Goal: Information Seeking & Learning: Check status

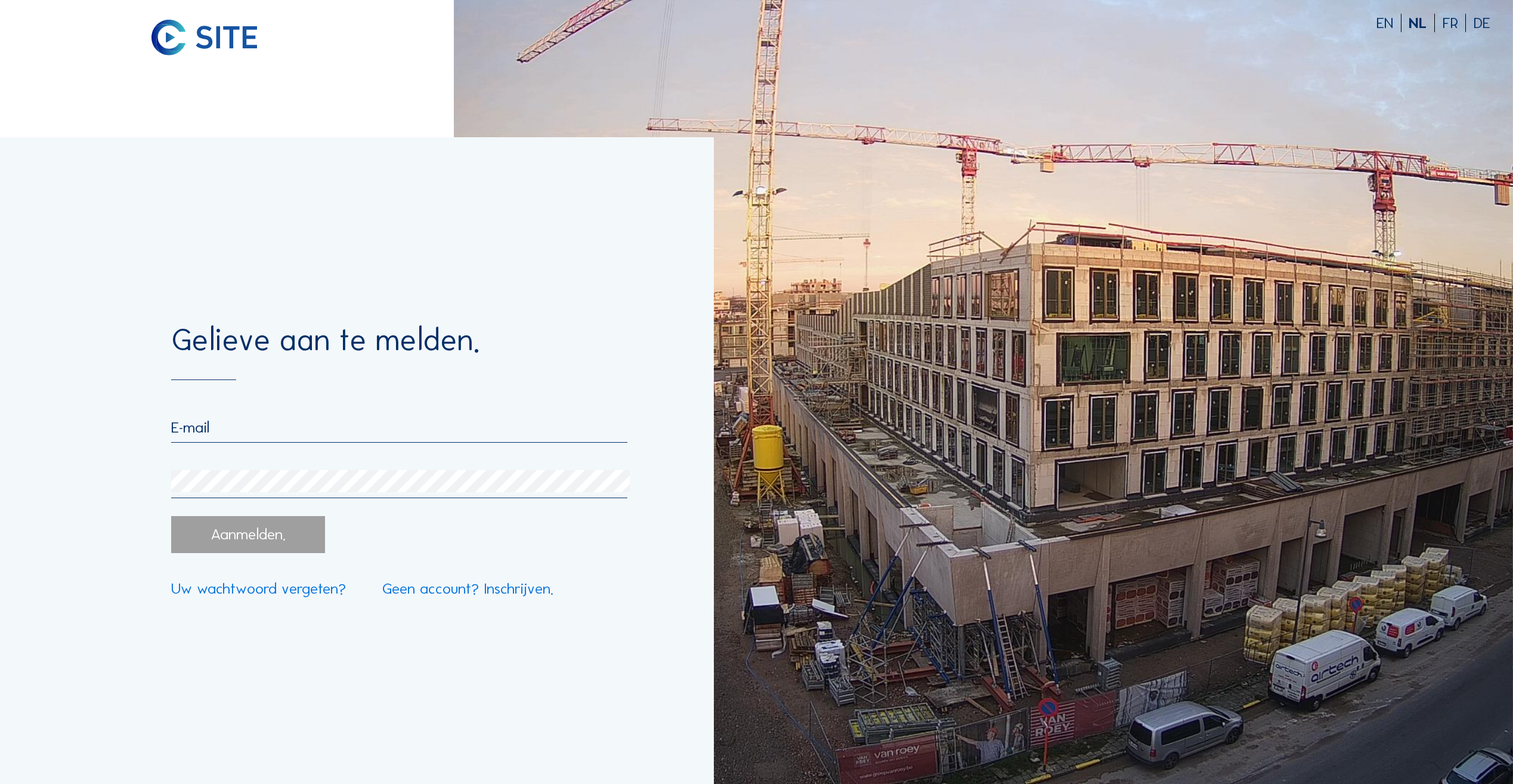
type input "[EMAIL_ADDRESS][DOMAIN_NAME]"
click at [266, 542] on div "Aanmelden." at bounding box center [248, 534] width 154 height 37
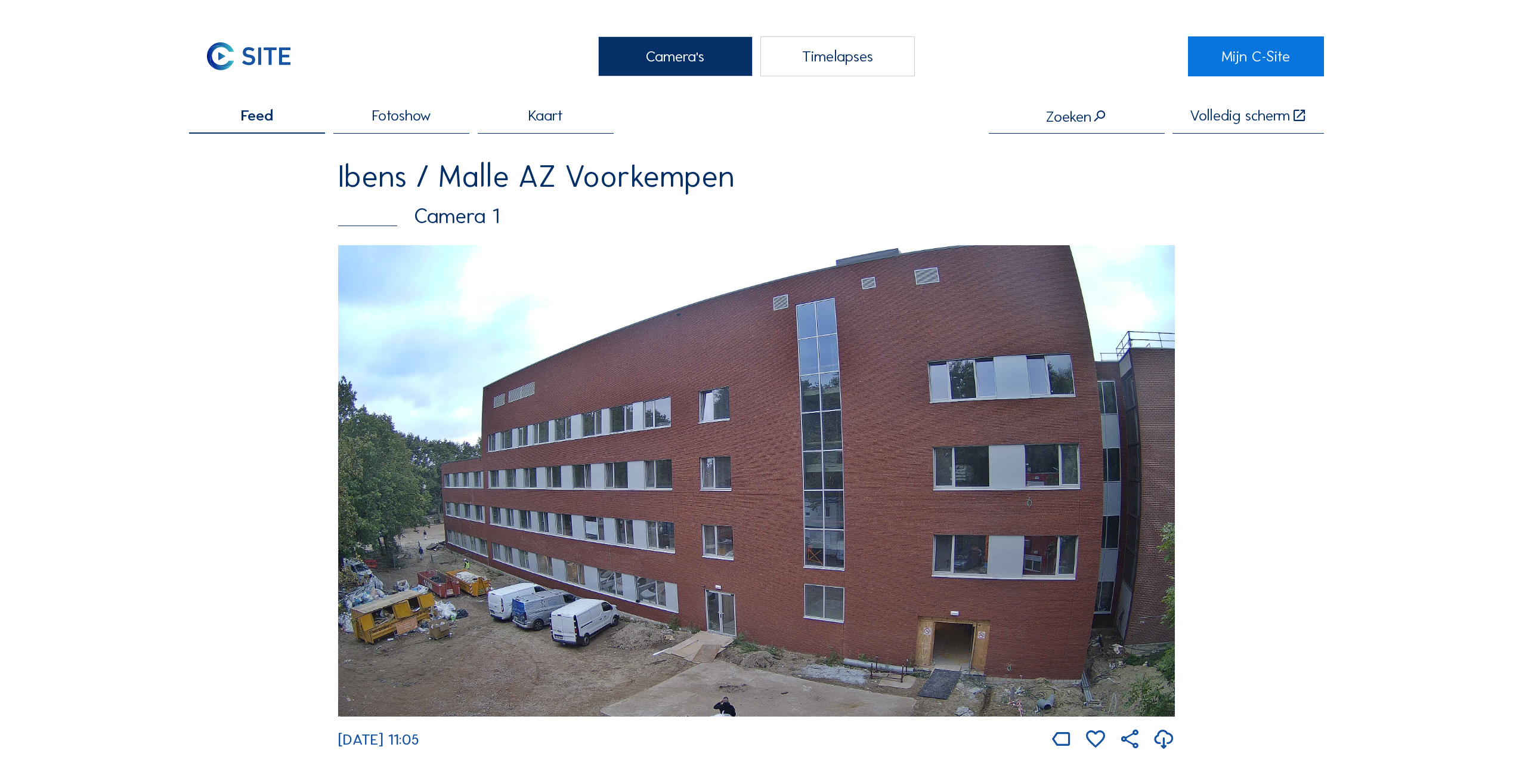
click at [458, 225] on div "Camera 1" at bounding box center [756, 217] width 836 height 22
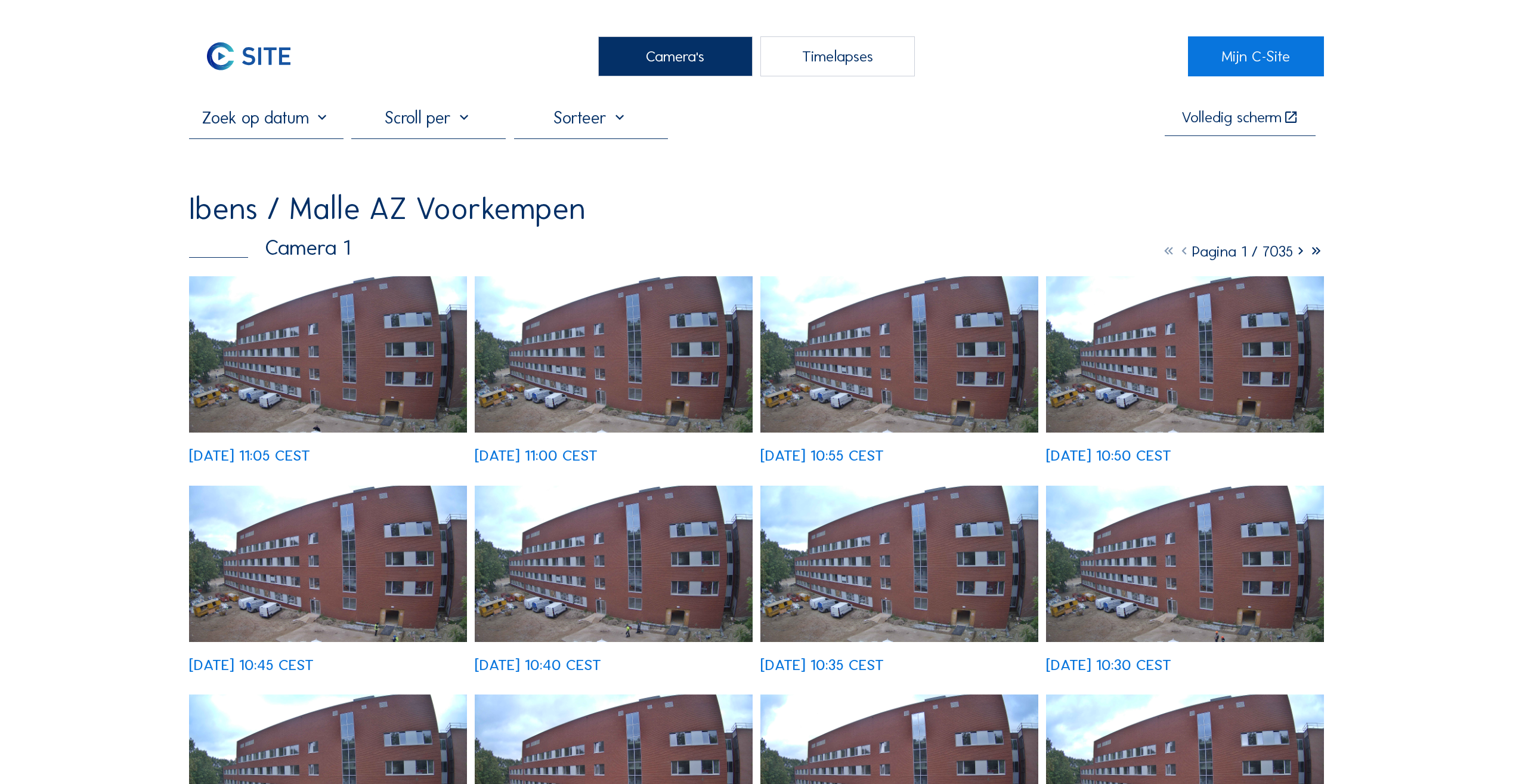
click at [291, 127] on input "text" at bounding box center [266, 117] width 154 height 20
click at [286, 245] on div "25" at bounding box center [285, 247] width 20 height 19
type input "[DATE] 11:05"
click at [284, 247] on div "25" at bounding box center [285, 247] width 20 height 19
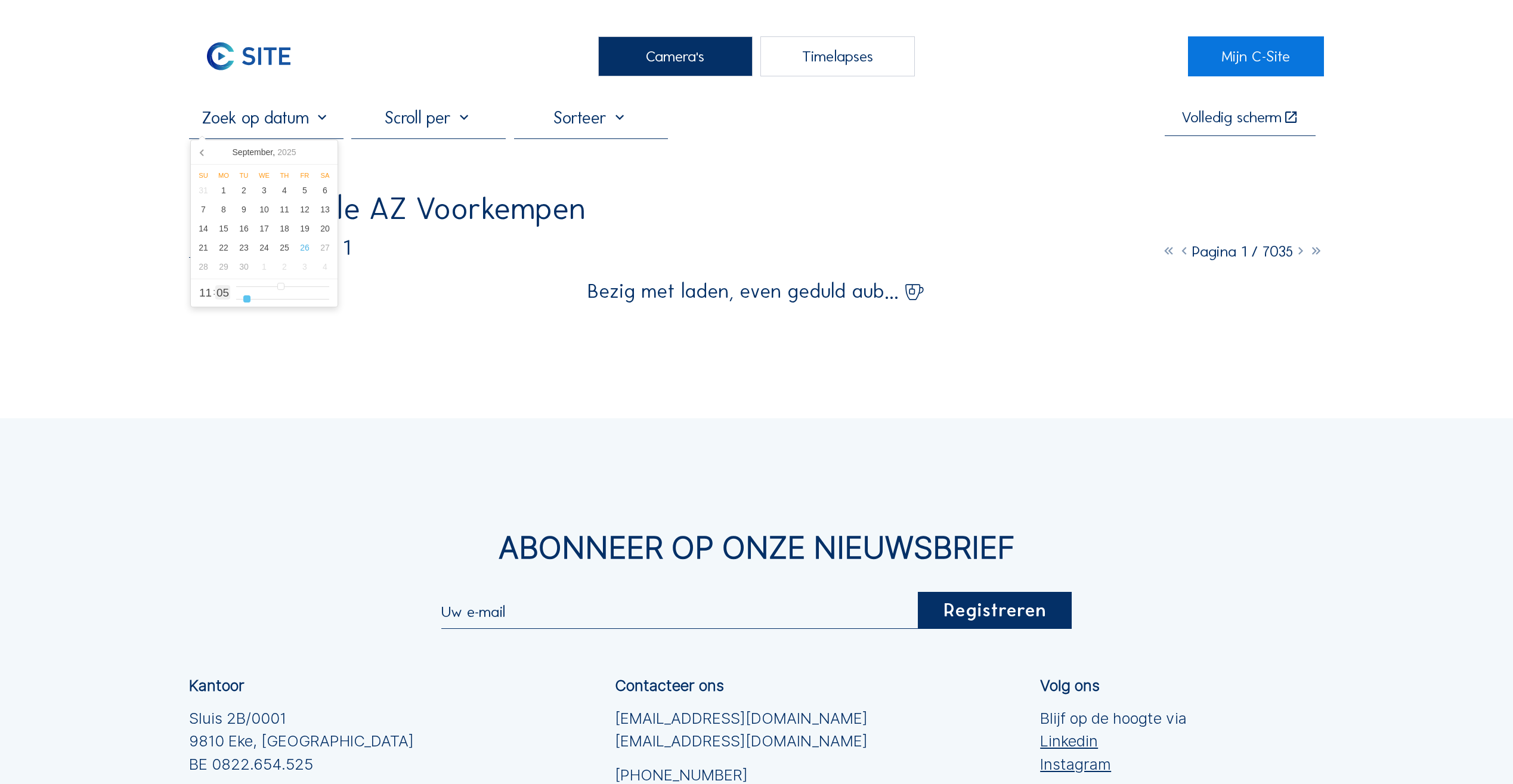
type input "5"
click at [281, 301] on input "range" at bounding box center [282, 299] width 93 height 10
type input "[DATE] 11:02"
type input "2"
click at [281, 301] on input "range" at bounding box center [282, 299] width 93 height 10
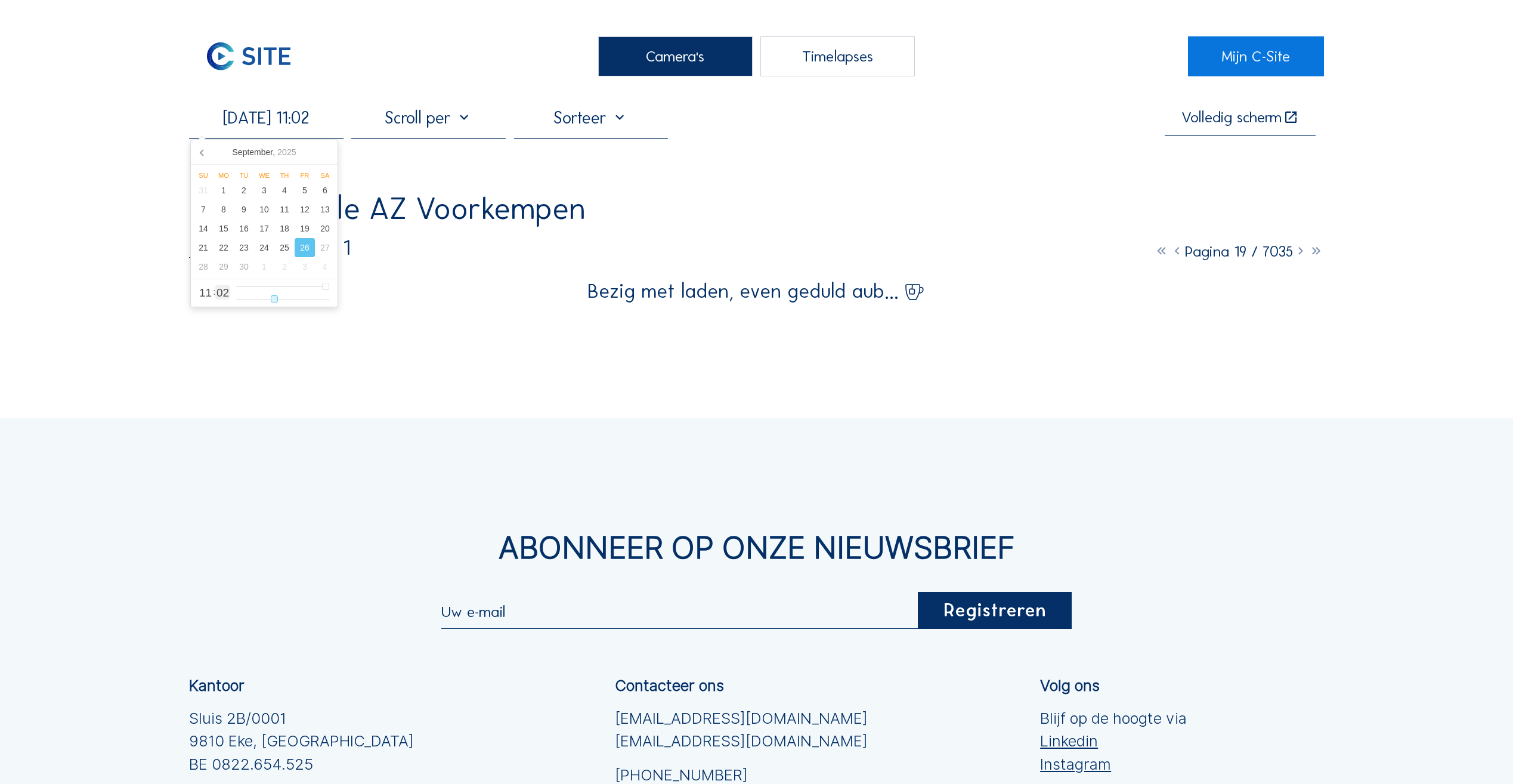
type input "[DATE] 11:04"
type input "4"
click at [300, 301] on input "range" at bounding box center [282, 299] width 93 height 10
type input "[DATE] 09:04"
type input "9"
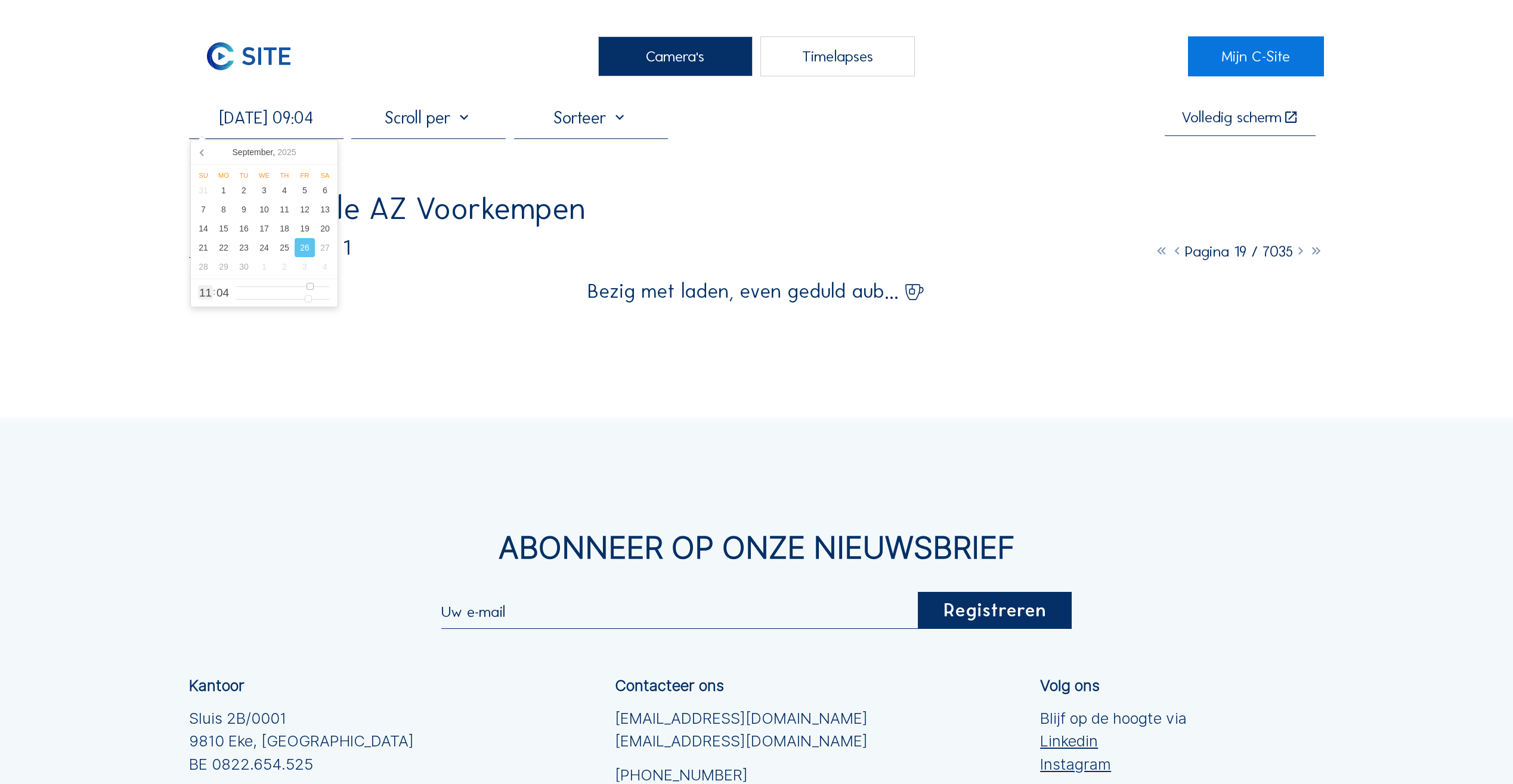
click at [309, 285] on input "range" at bounding box center [282, 286] width 93 height 10
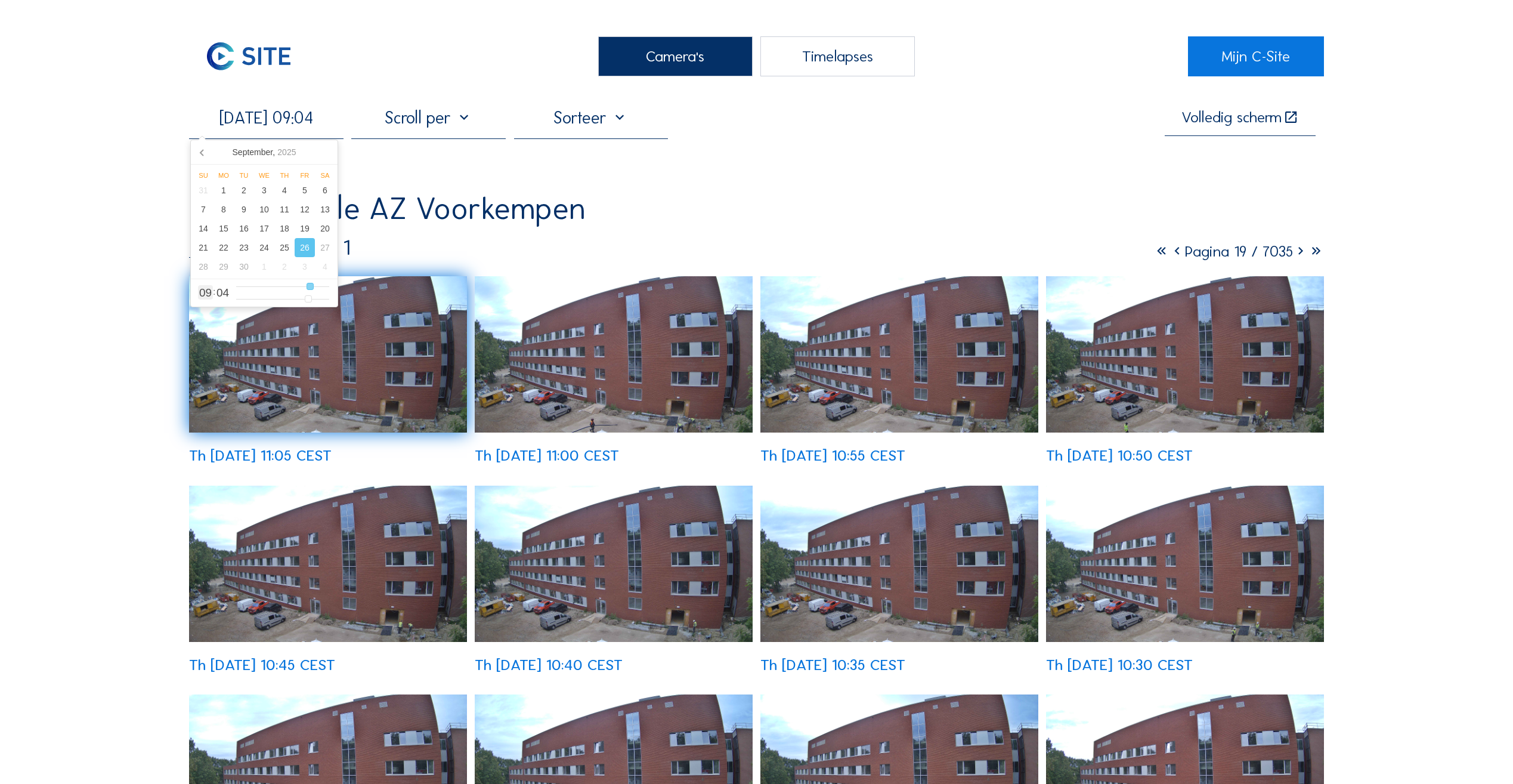
type input "[DATE] 11:04"
type input "11"
click at [324, 288] on input "range" at bounding box center [282, 286] width 93 height 10
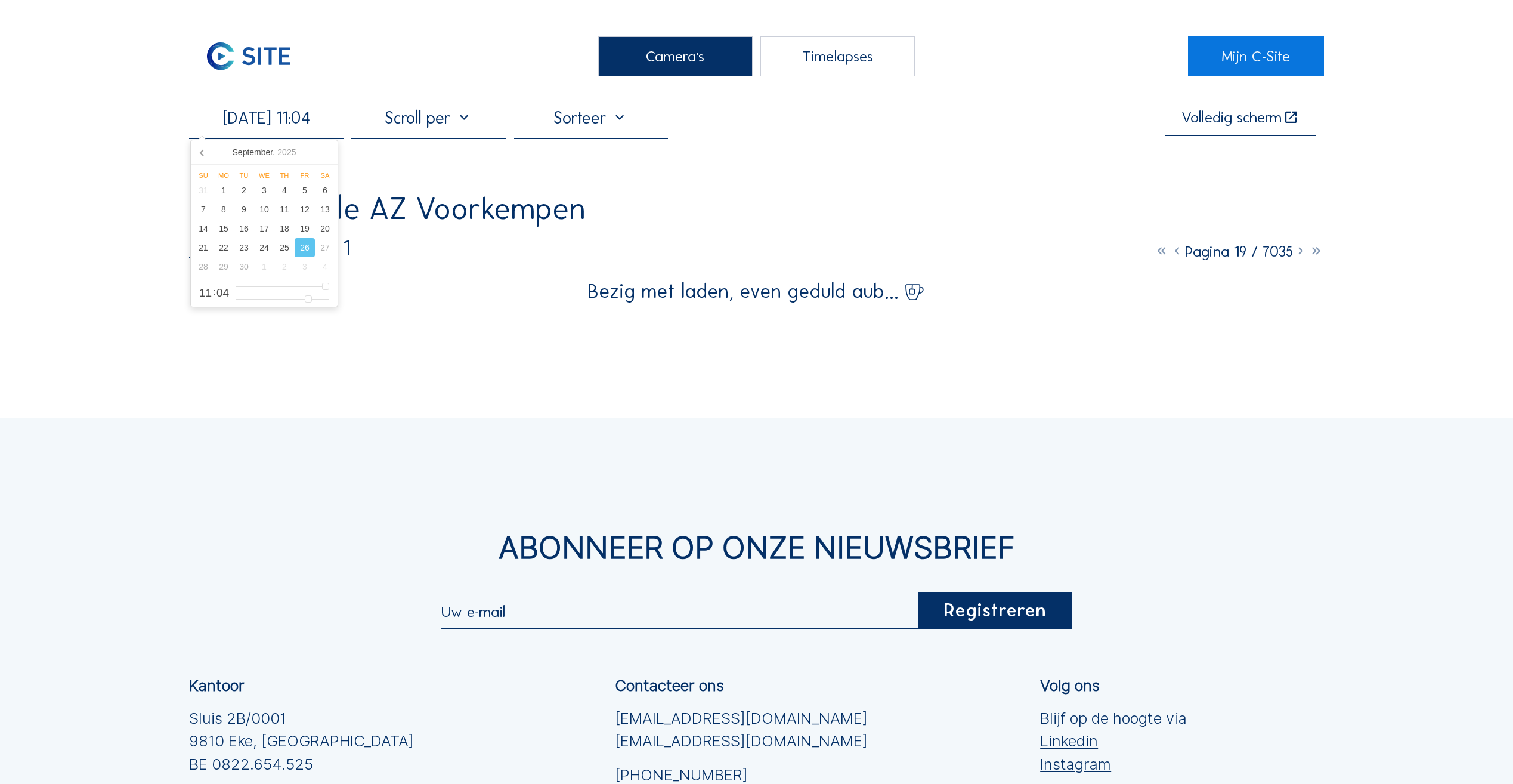
click at [201, 297] on span "11" at bounding box center [206, 293] width 13 height 12
click at [350, 331] on div "Camera's Timelapses Mijn C-Site [DATE] 11:04 Volledig scherm Ibens / Malle AZ V…" at bounding box center [756, 519] width 1513 height 1039
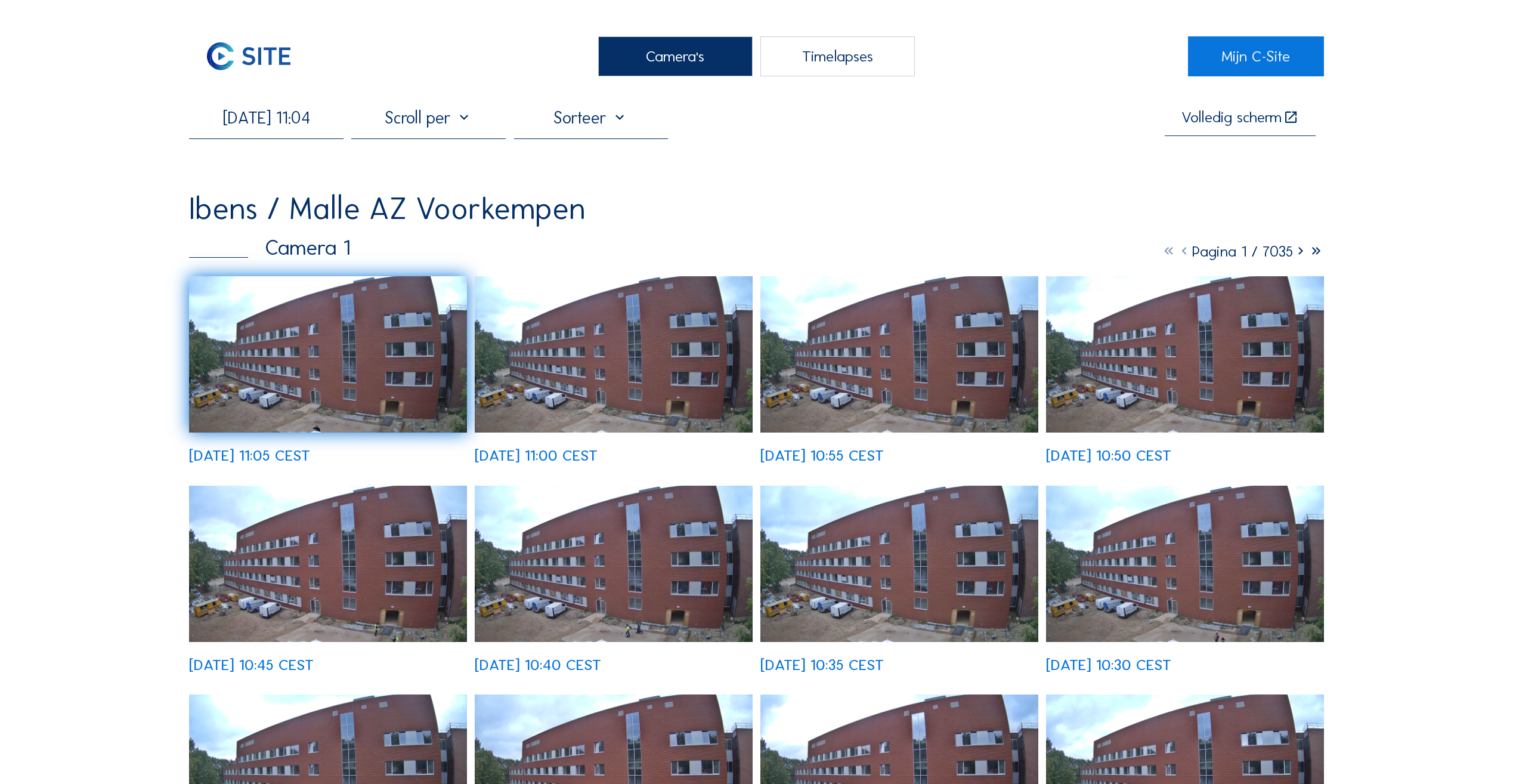
click at [459, 113] on div at bounding box center [428, 123] width 154 height 31
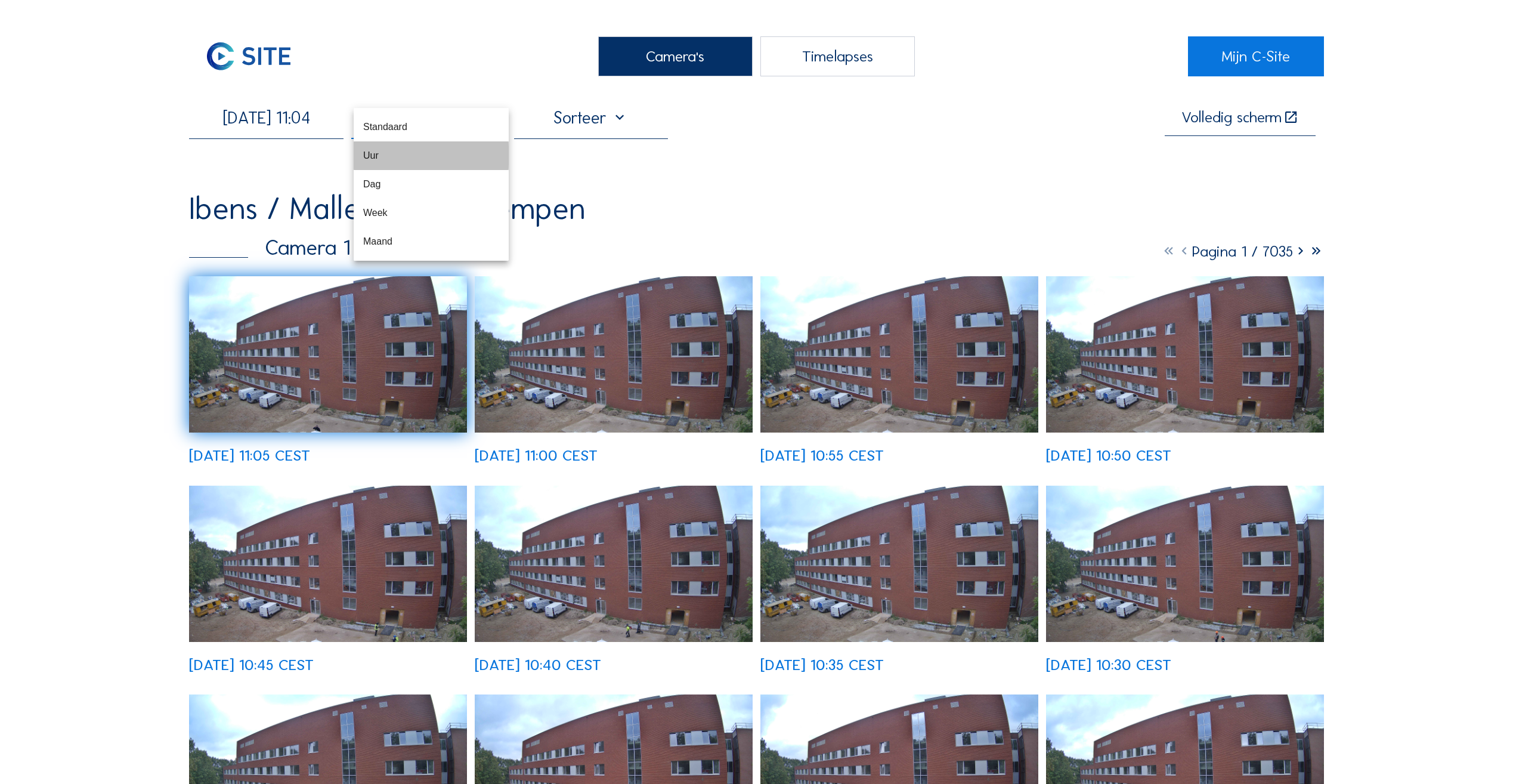
click at [401, 157] on div "Uur" at bounding box center [431, 155] width 136 height 12
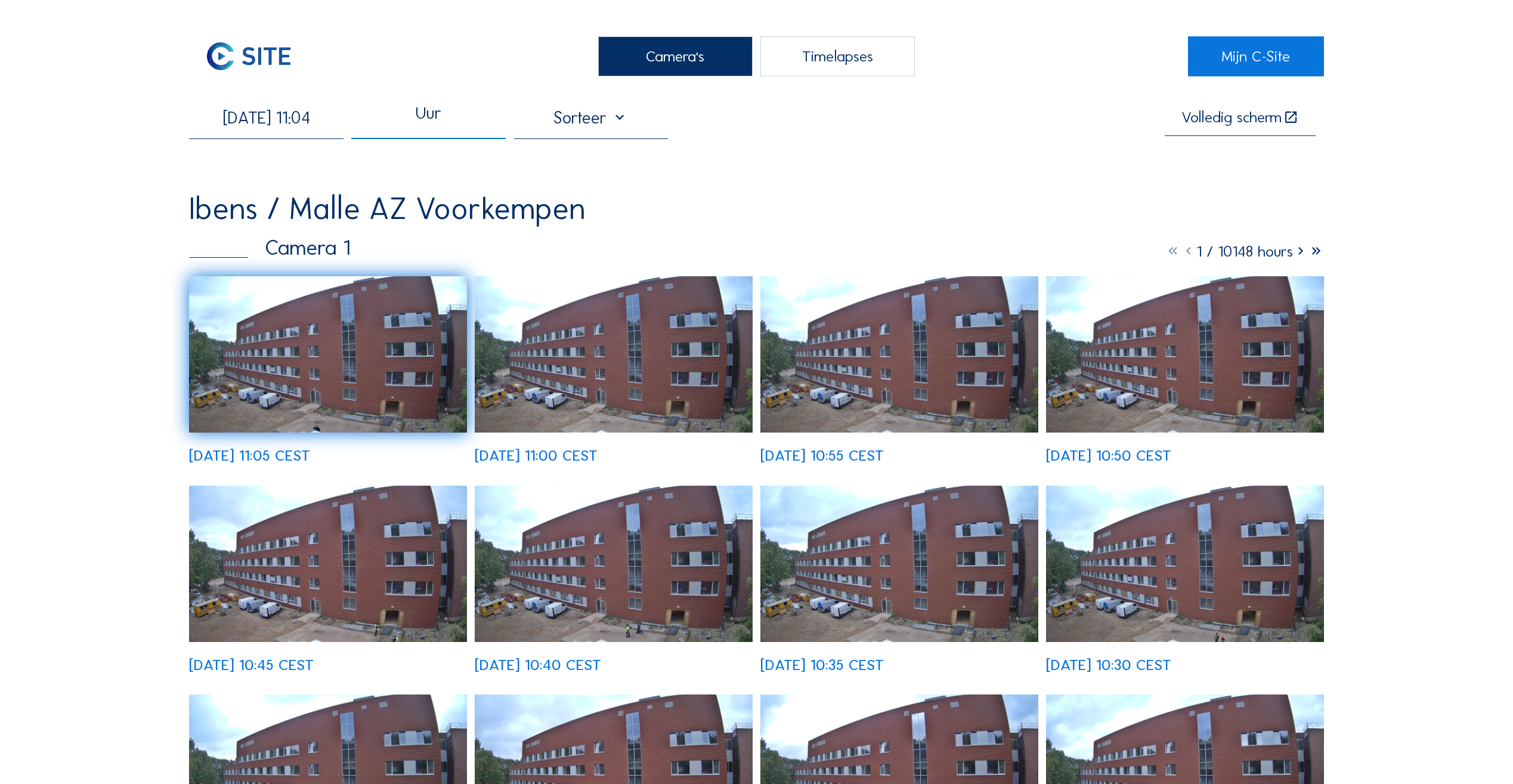
click at [322, 127] on input "[DATE] 11:04" at bounding box center [266, 117] width 154 height 20
type input "[DATE] 07:04"
type input "7"
click at [291, 285] on input "range" at bounding box center [282, 286] width 93 height 10
type input "[DATE] 11:04"
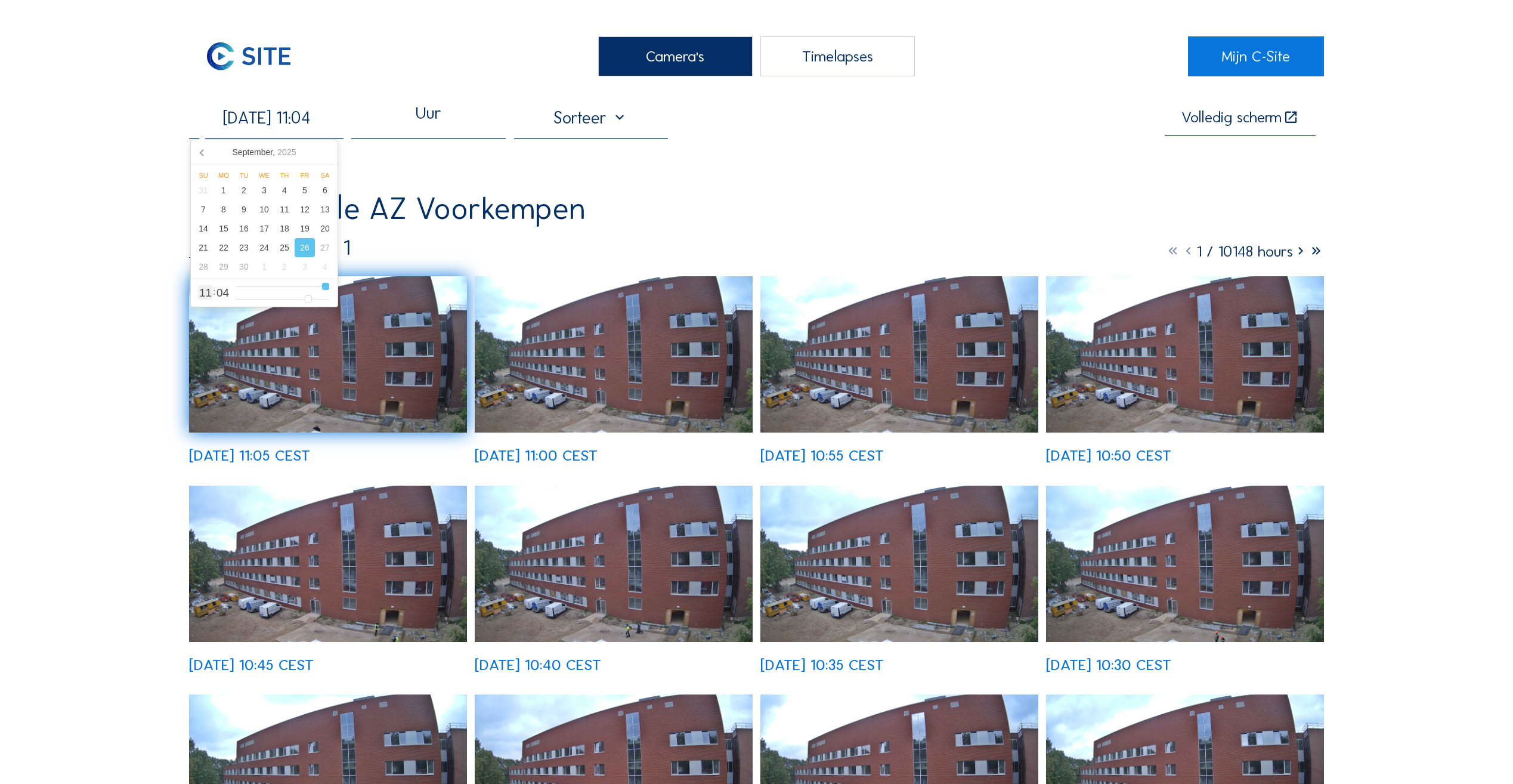
type input "11"
click at [325, 285] on input "range" at bounding box center [282, 286] width 93 height 10
type input "[DATE] 11:05"
drag, startPoint x: 315, startPoint y: 301, endPoint x: 334, endPoint y: 301, distance: 19.0
type input "5"
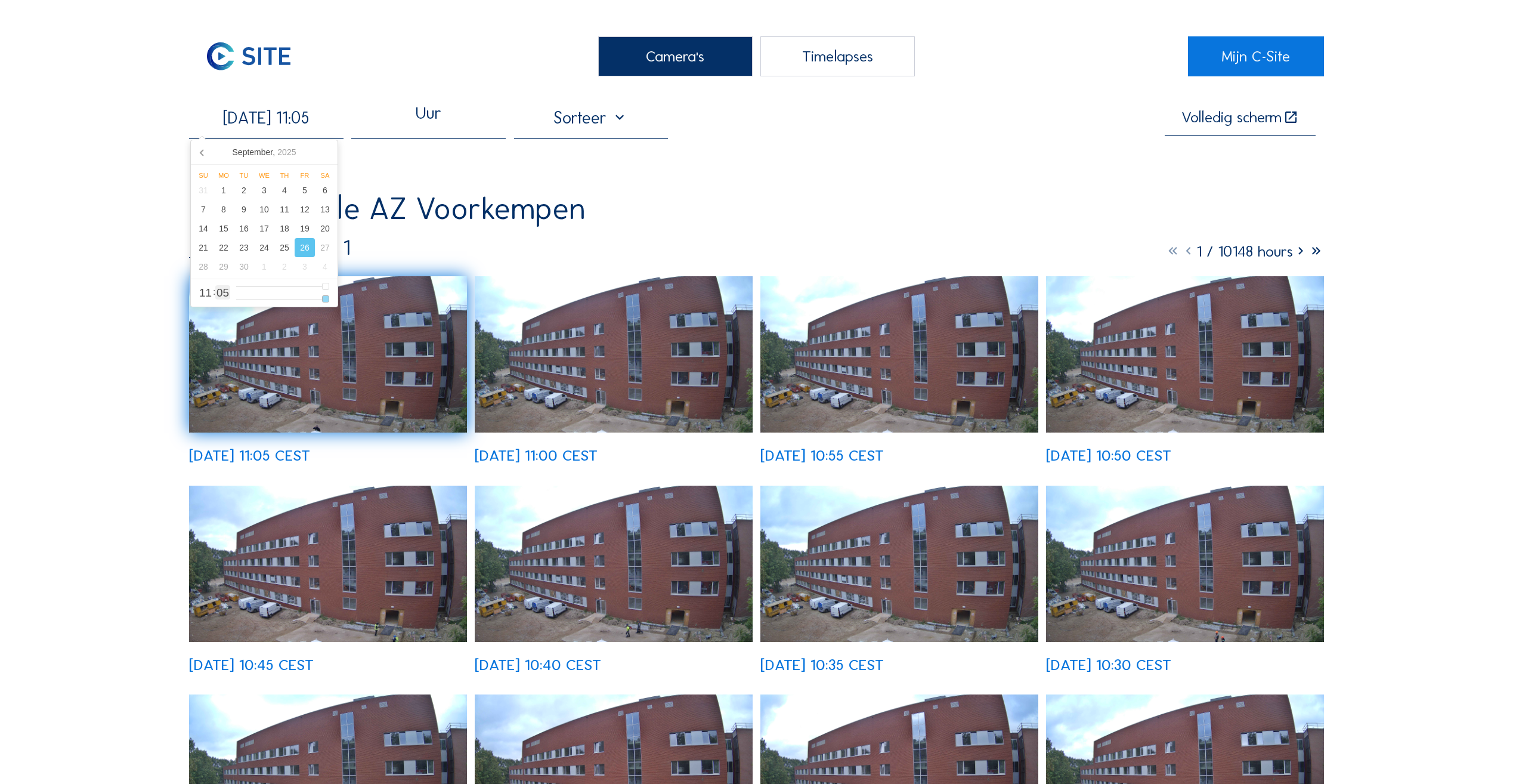
click at [329, 301] on input "range" at bounding box center [282, 299] width 93 height 10
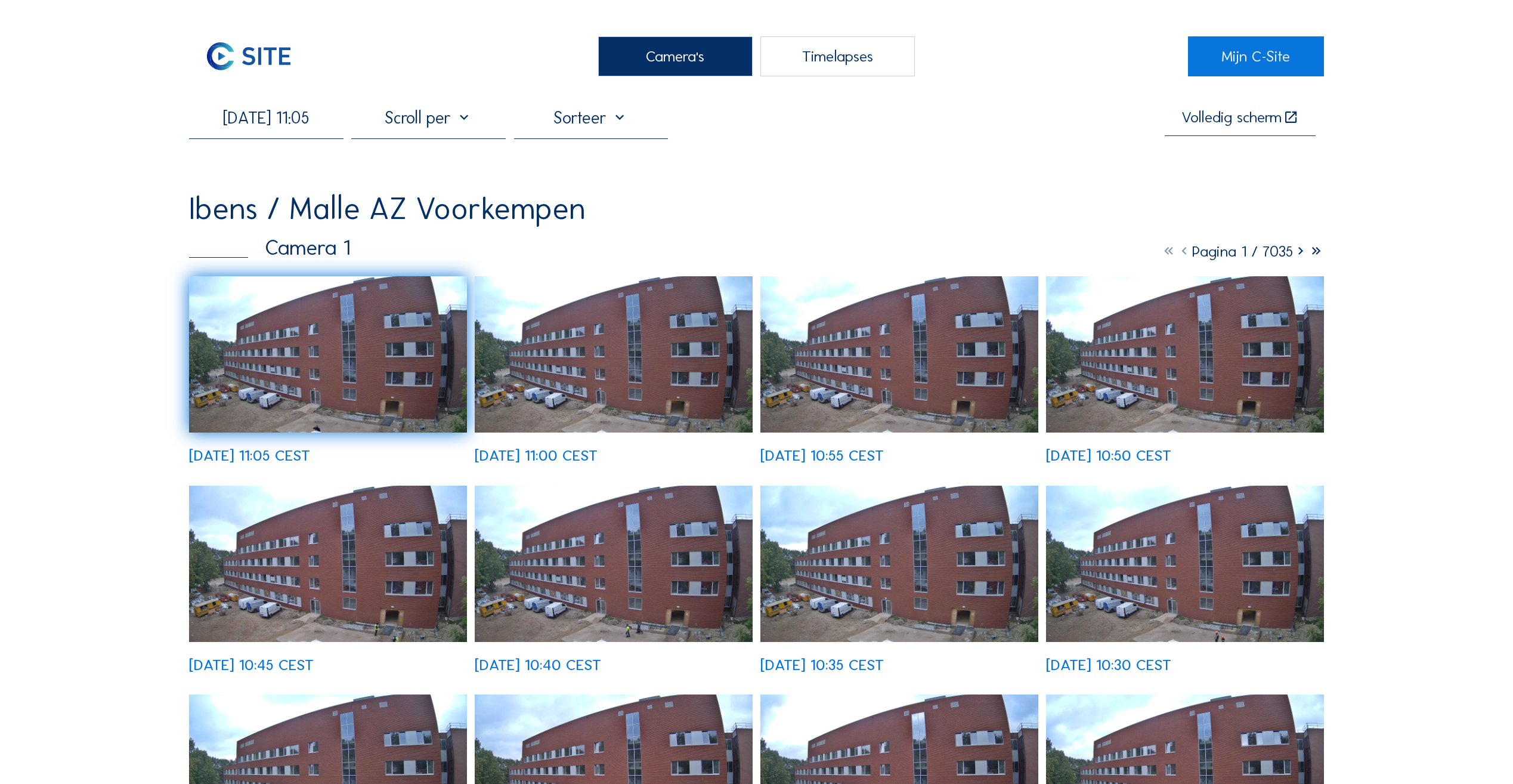
click at [293, 120] on input "[DATE] 11:05" at bounding box center [266, 117] width 154 height 20
click at [290, 243] on div "25" at bounding box center [285, 247] width 20 height 19
type input "[DATE] 11:05"
click at [287, 247] on div "25" at bounding box center [285, 247] width 20 height 19
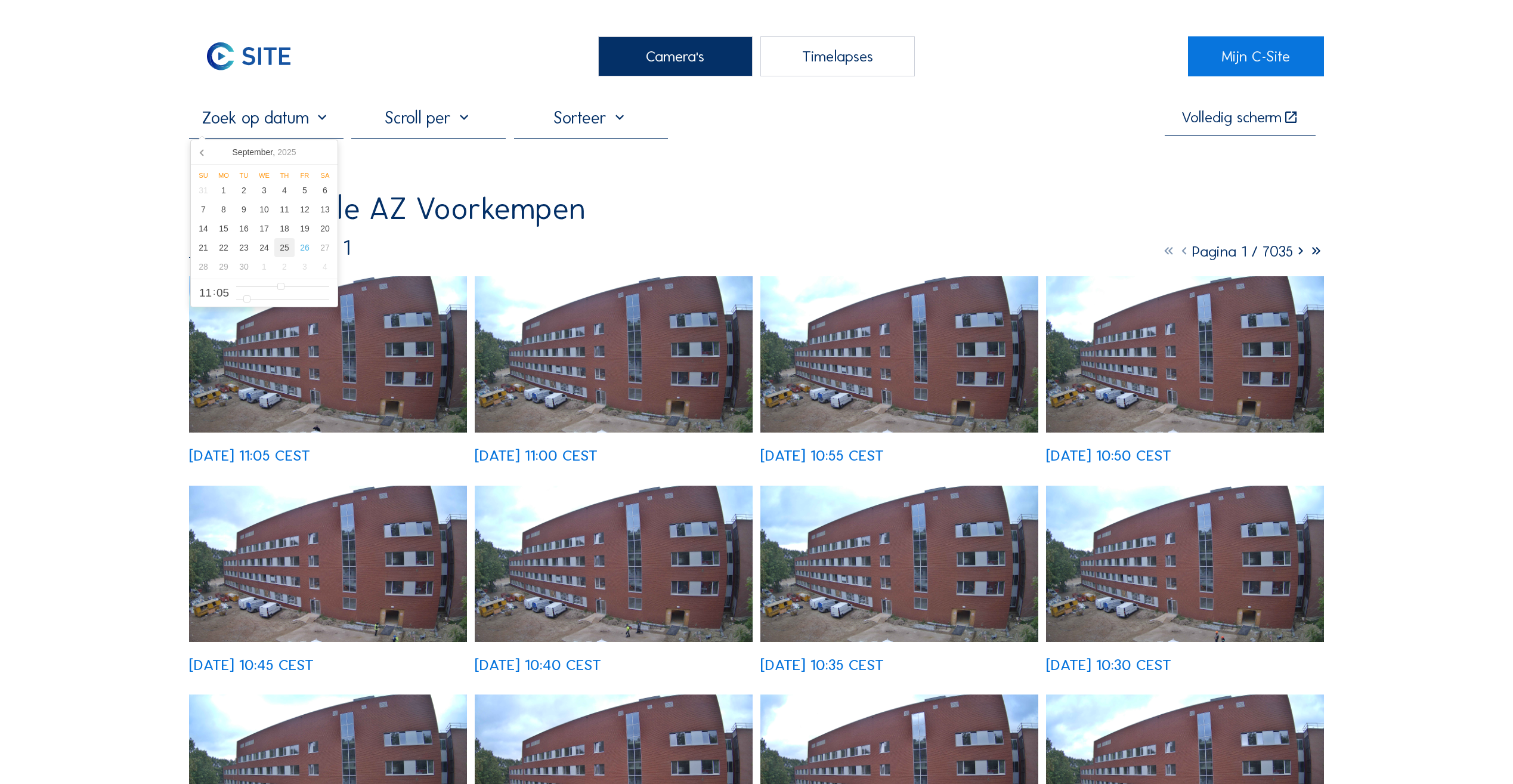
click at [282, 251] on div "25" at bounding box center [285, 247] width 20 height 19
type input "[DATE] 11:05"
click at [282, 251] on div "25" at bounding box center [285, 247] width 20 height 19
type input "[DATE] 11:05"
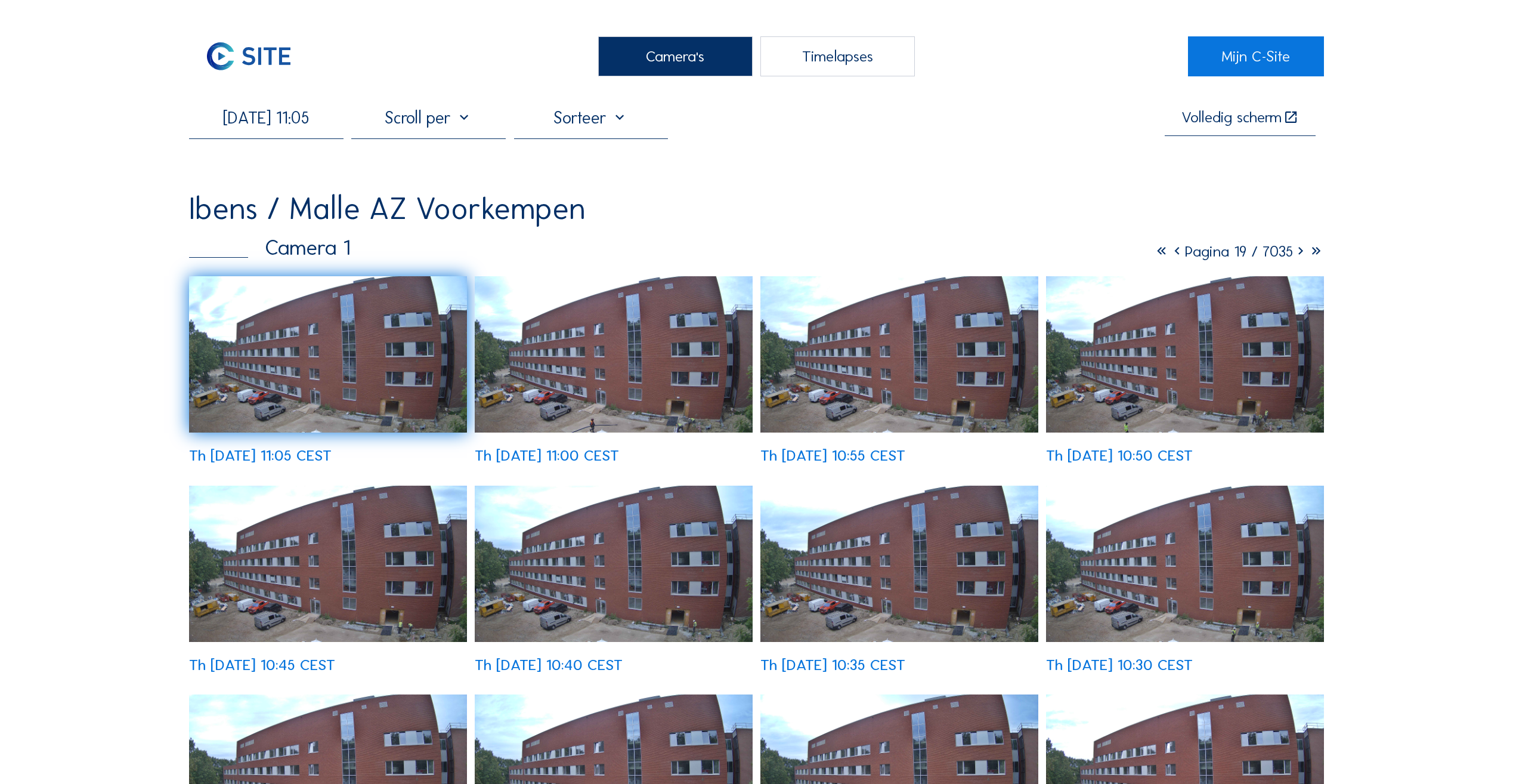
click at [468, 126] on div at bounding box center [428, 123] width 154 height 31
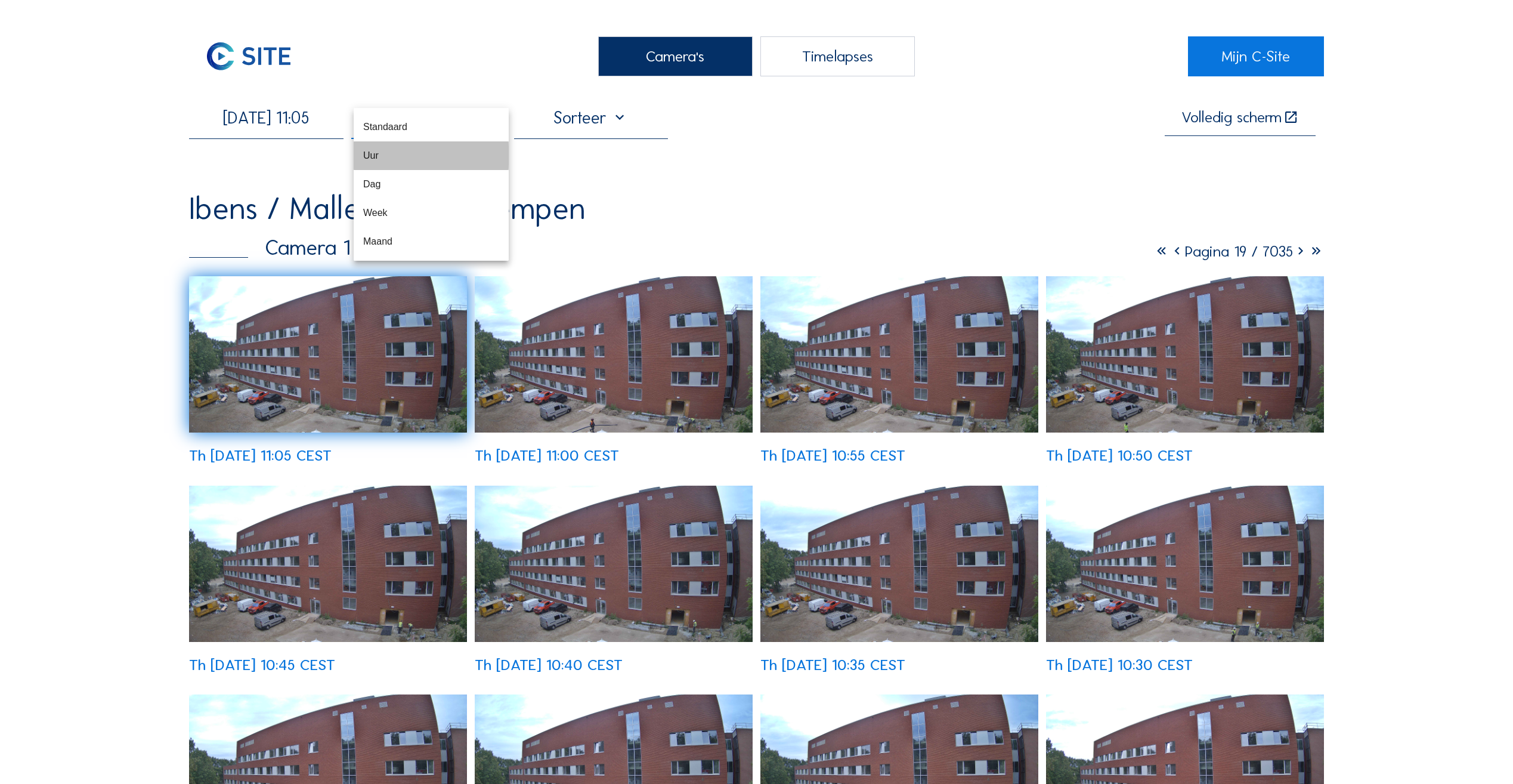
click at [382, 161] on div "Uur" at bounding box center [431, 155] width 136 height 12
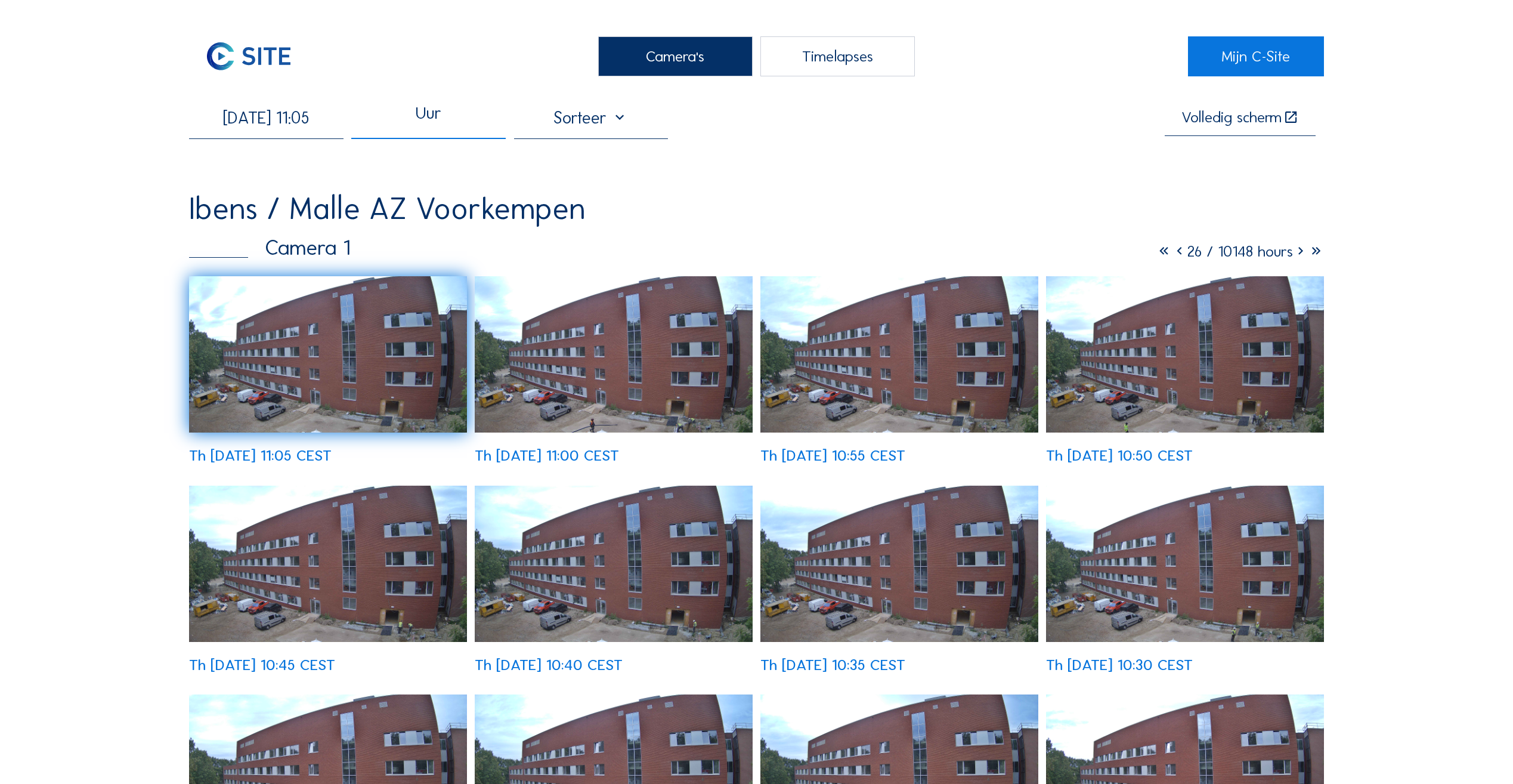
click at [1297, 257] on icon at bounding box center [1301, 251] width 15 height 18
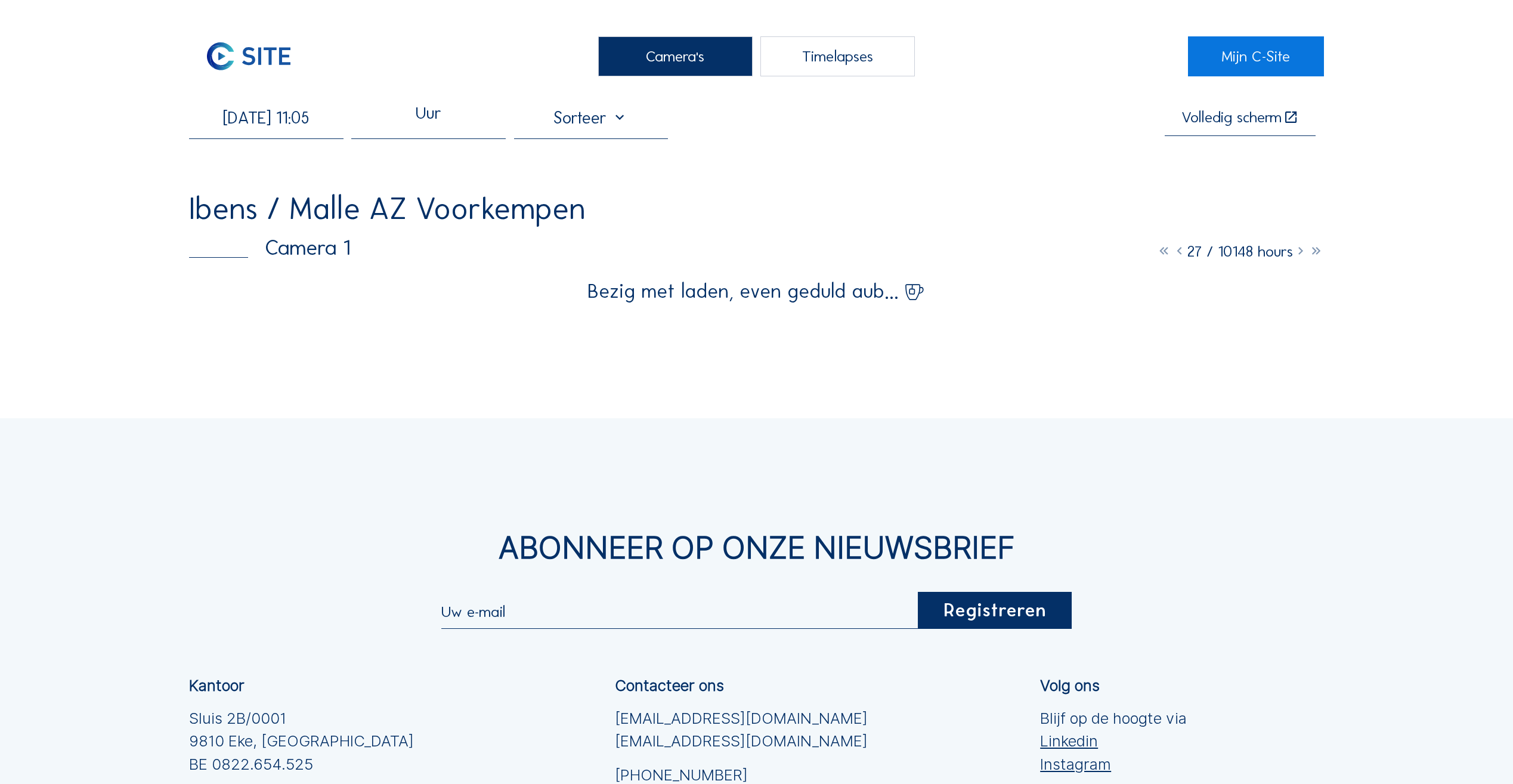
click at [1297, 257] on icon at bounding box center [1301, 251] width 15 height 18
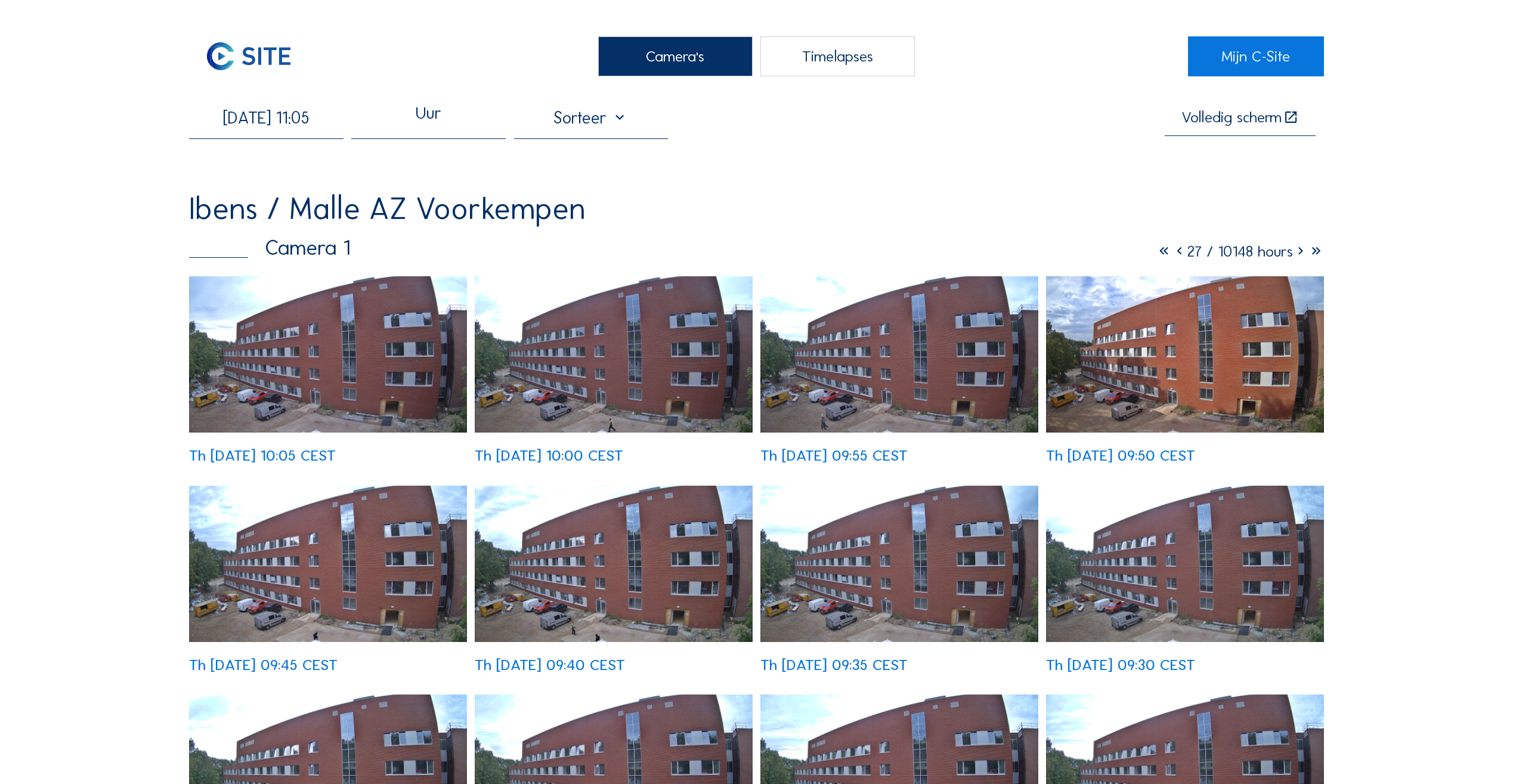
click at [1172, 257] on icon at bounding box center [1180, 251] width 15 height 18
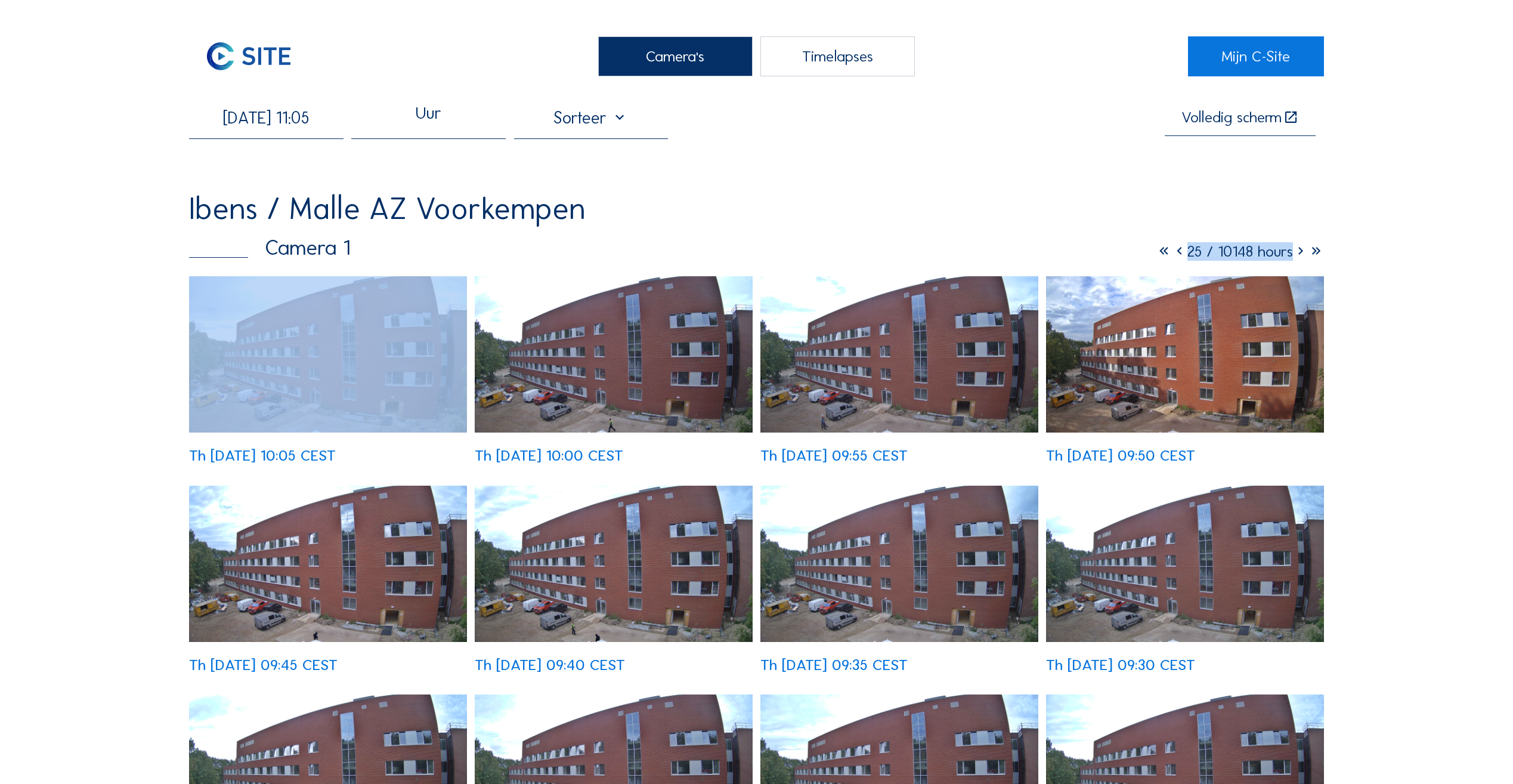
click at [1172, 257] on icon at bounding box center [1180, 251] width 15 height 18
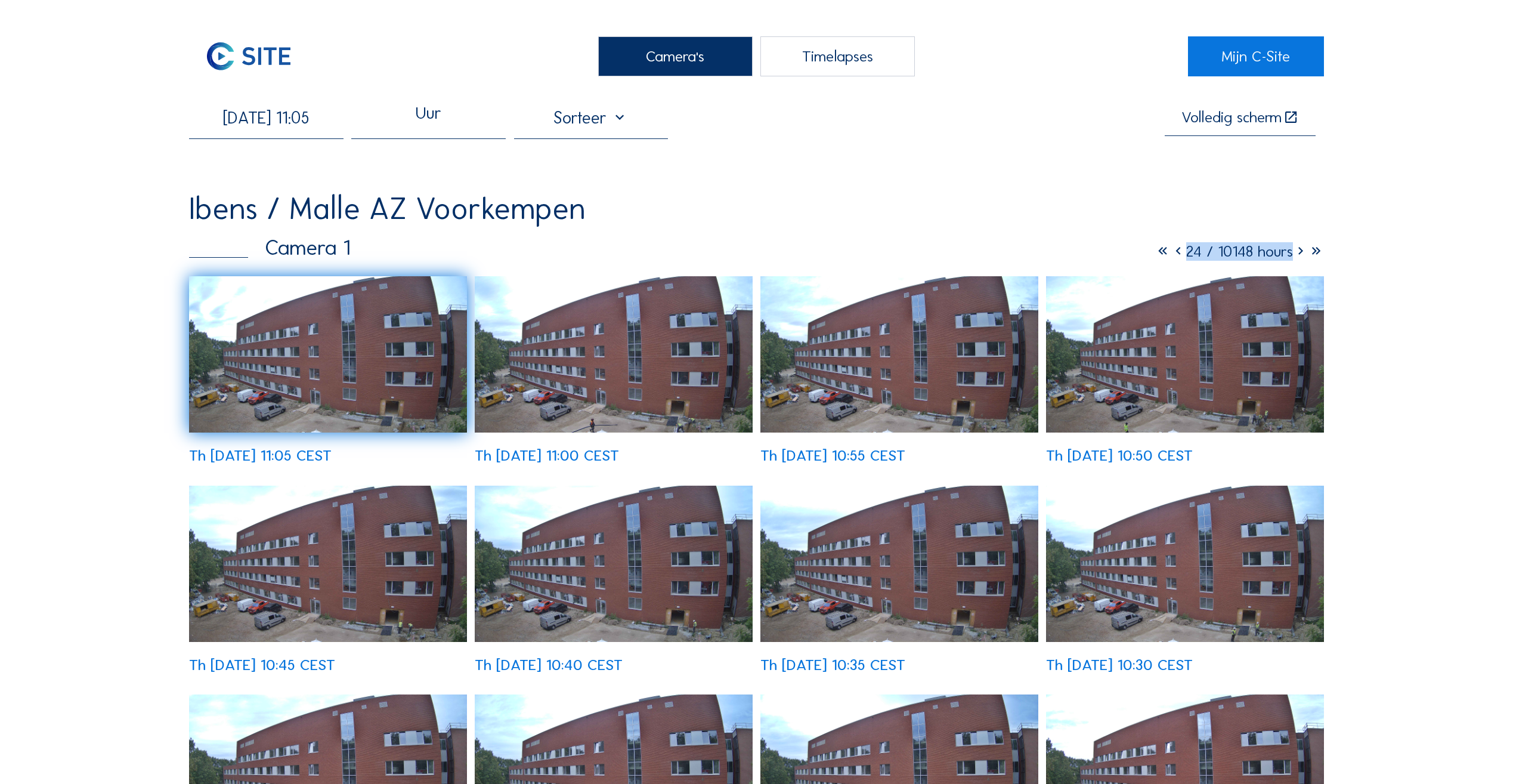
click at [1171, 257] on icon at bounding box center [1178, 251] width 15 height 18
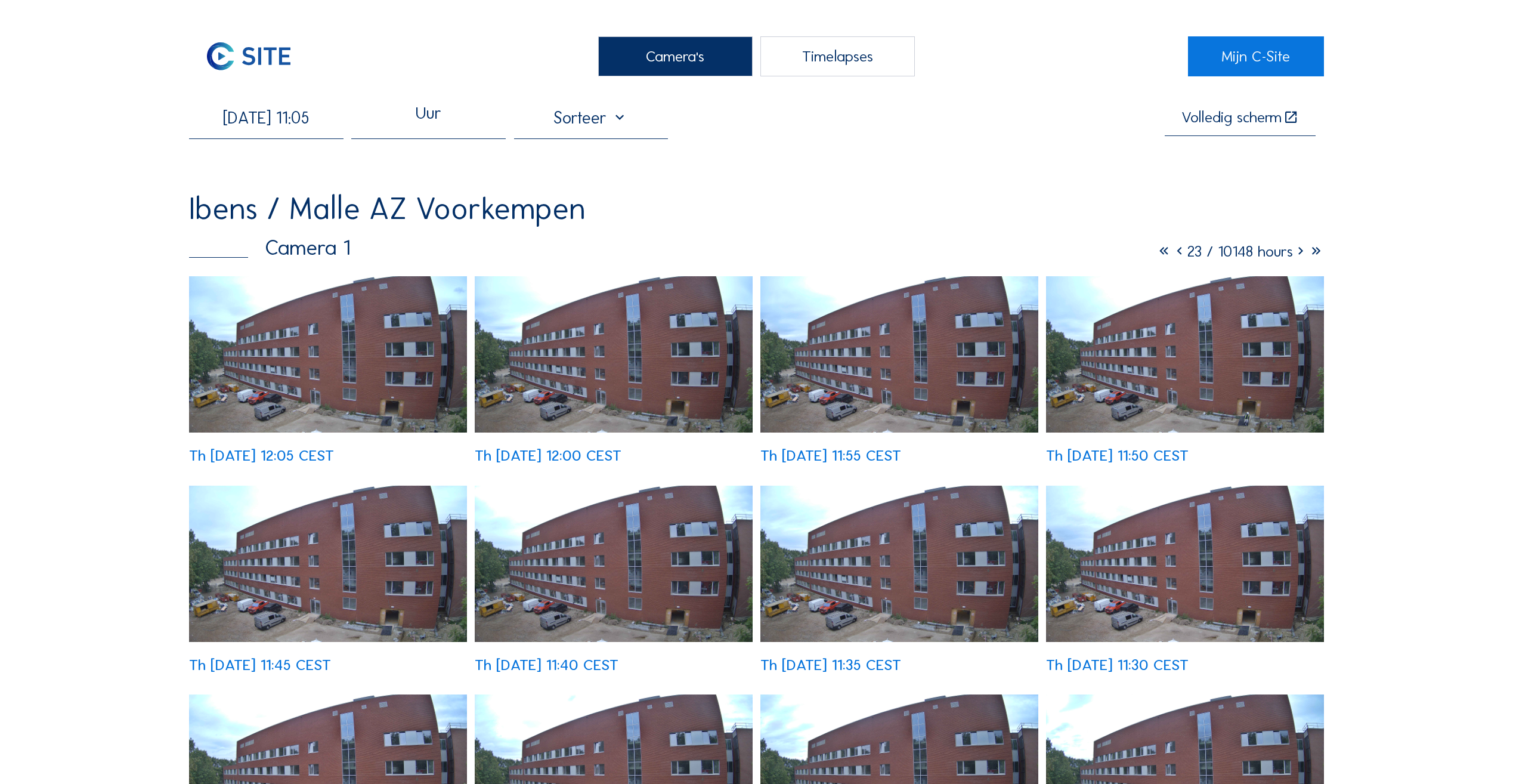
click at [1172, 257] on icon at bounding box center [1180, 251] width 15 height 18
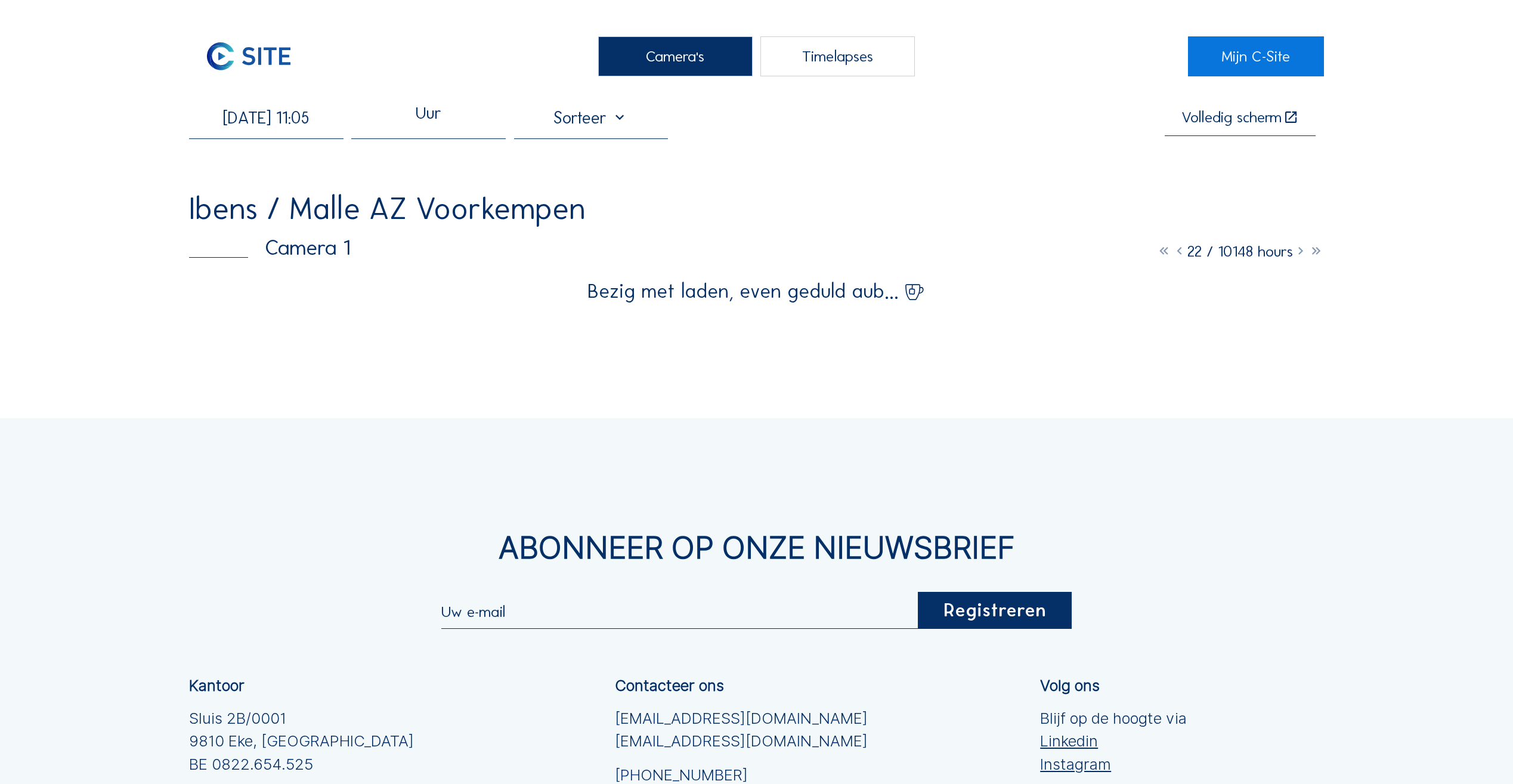
click at [1172, 257] on icon at bounding box center [1180, 251] width 15 height 18
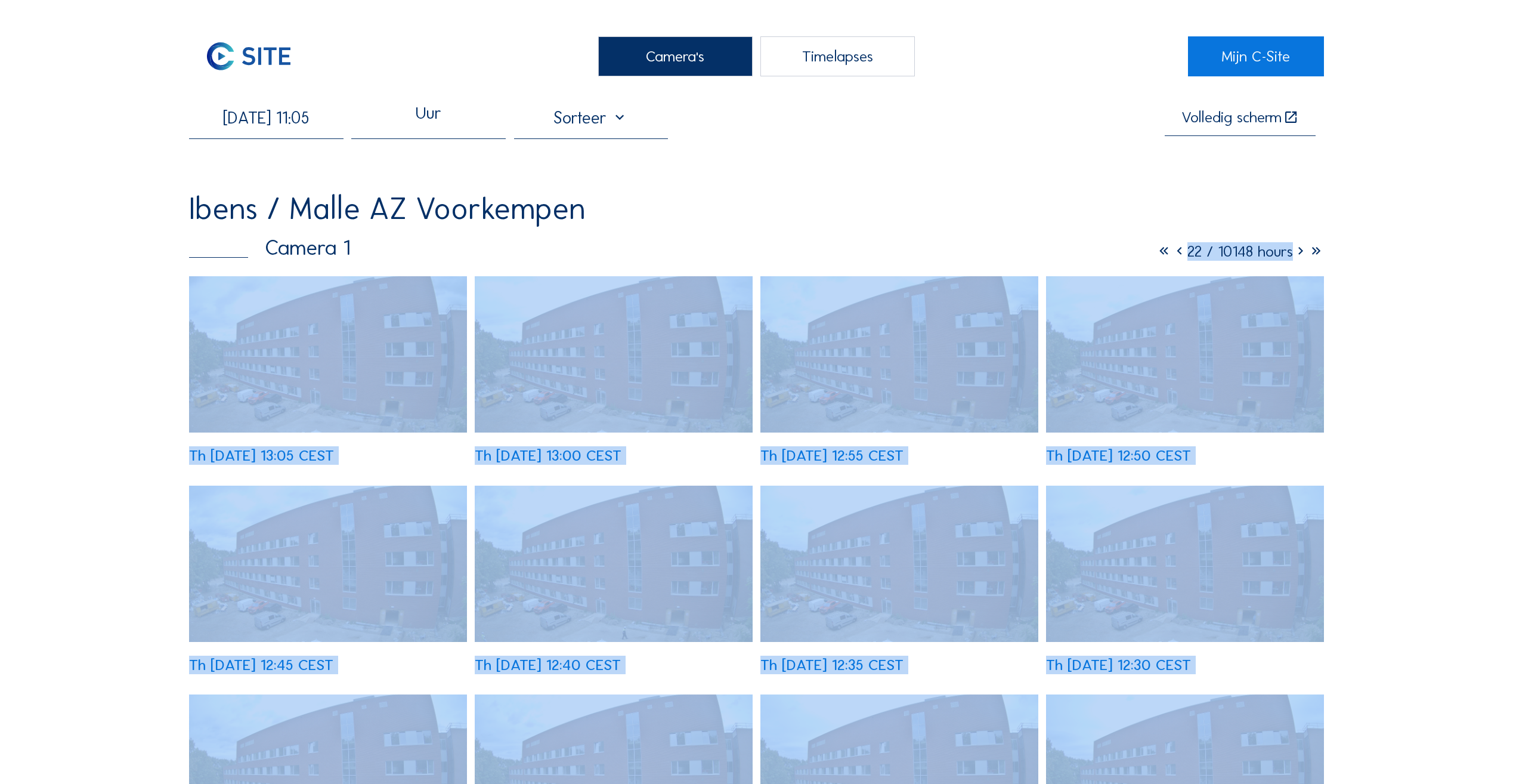
click at [1172, 258] on icon at bounding box center [1180, 251] width 15 height 18
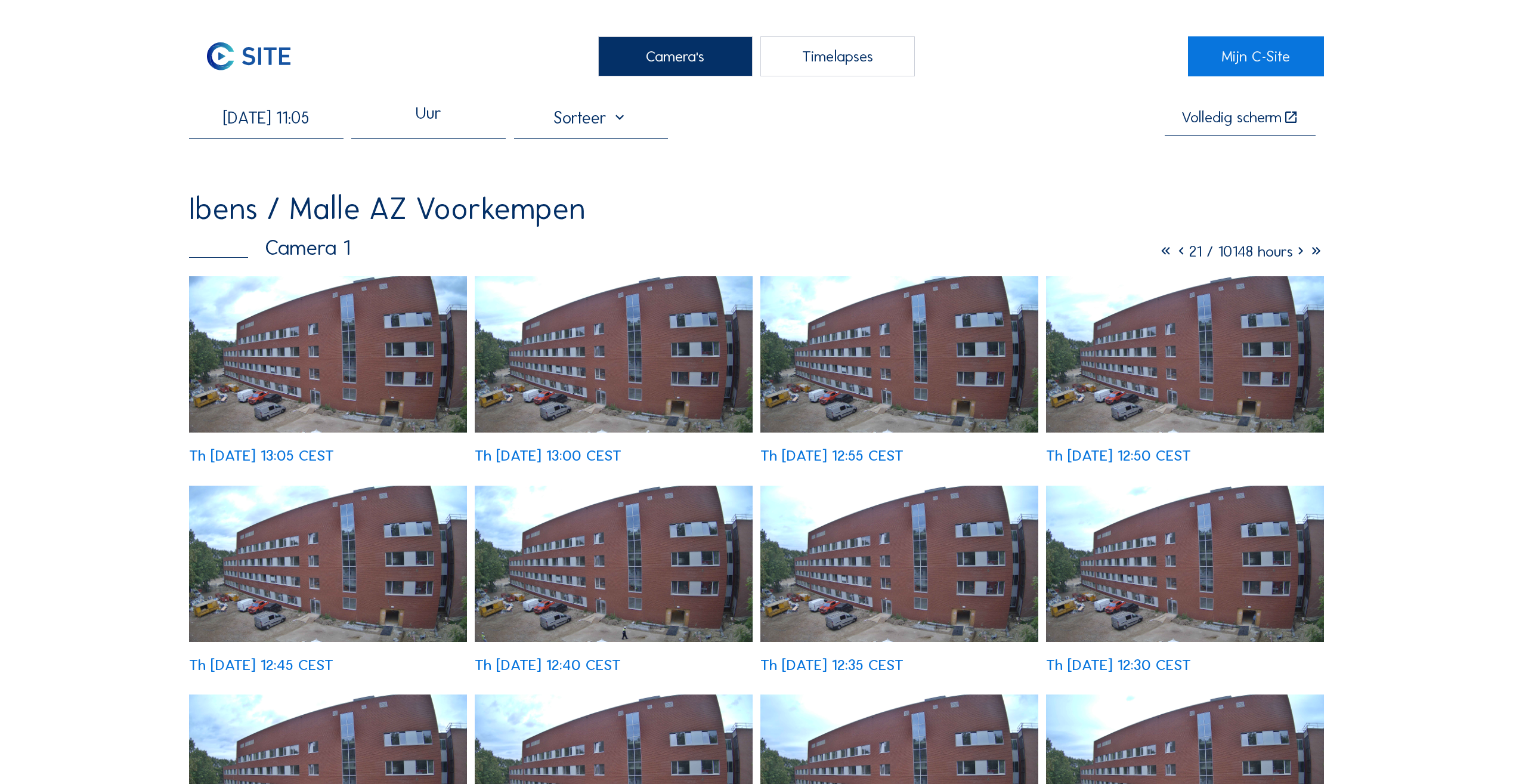
click at [1174, 258] on icon at bounding box center [1181, 251] width 15 height 18
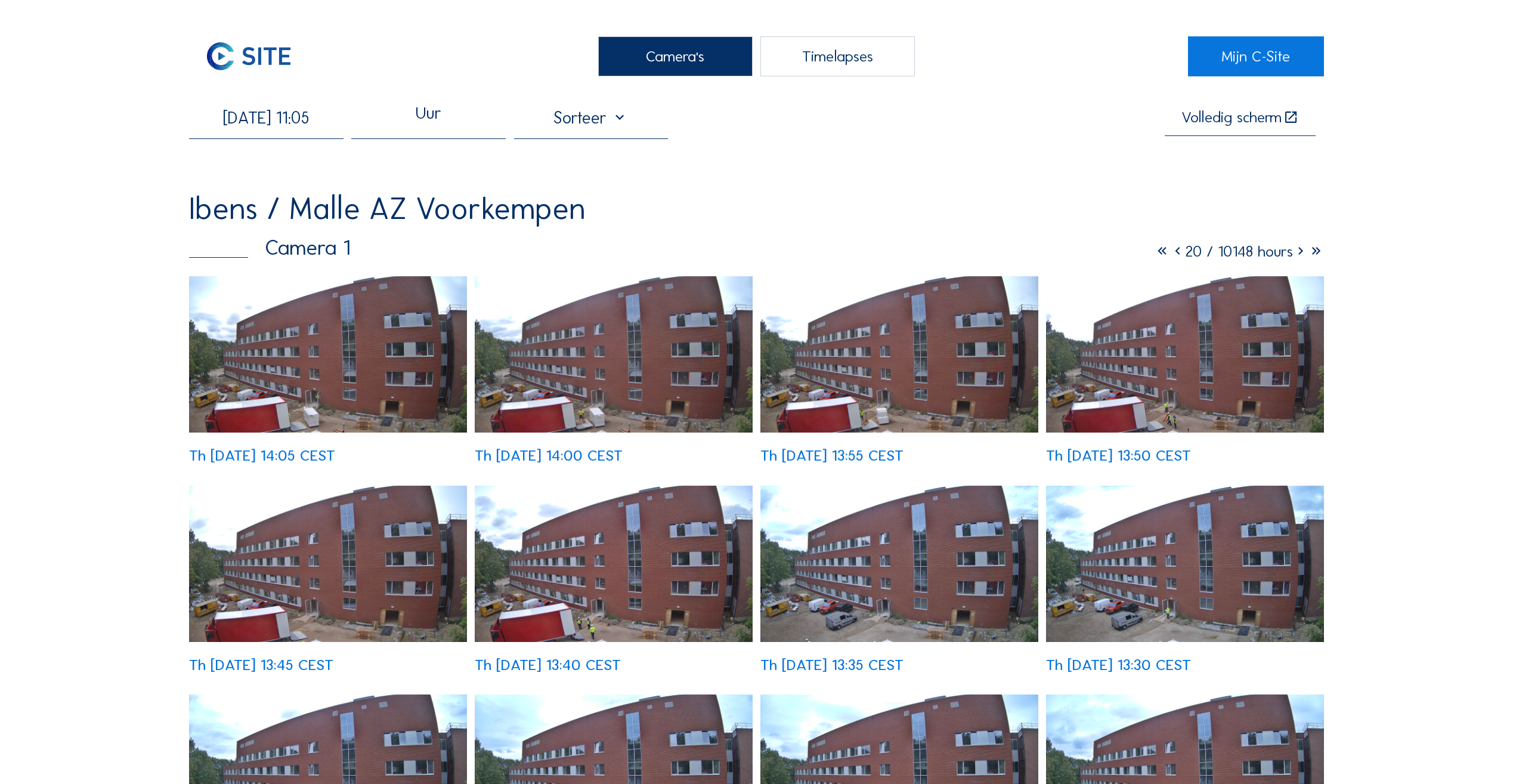
click at [1171, 259] on icon at bounding box center [1178, 251] width 15 height 18
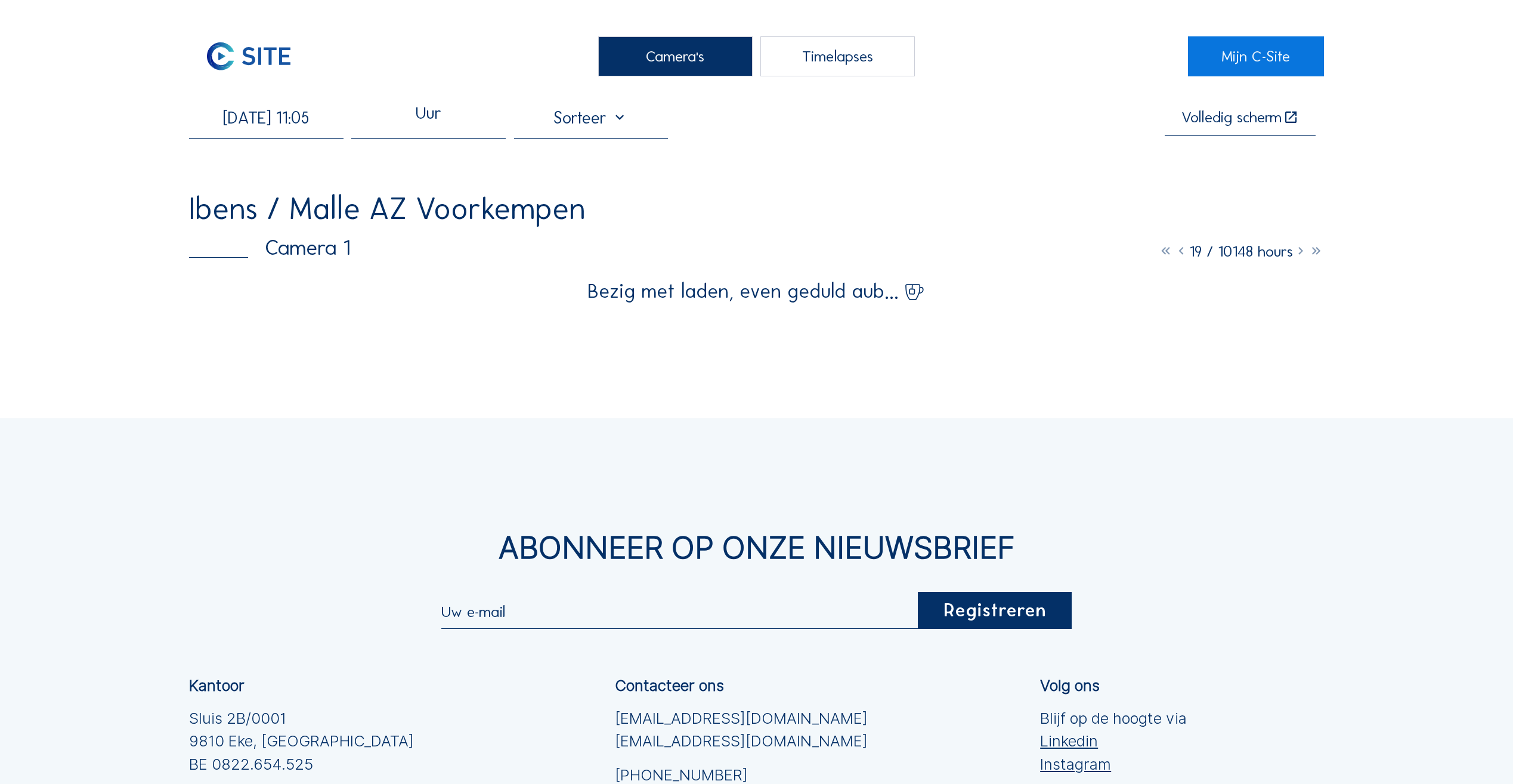
click at [1174, 257] on icon at bounding box center [1181, 251] width 15 height 18
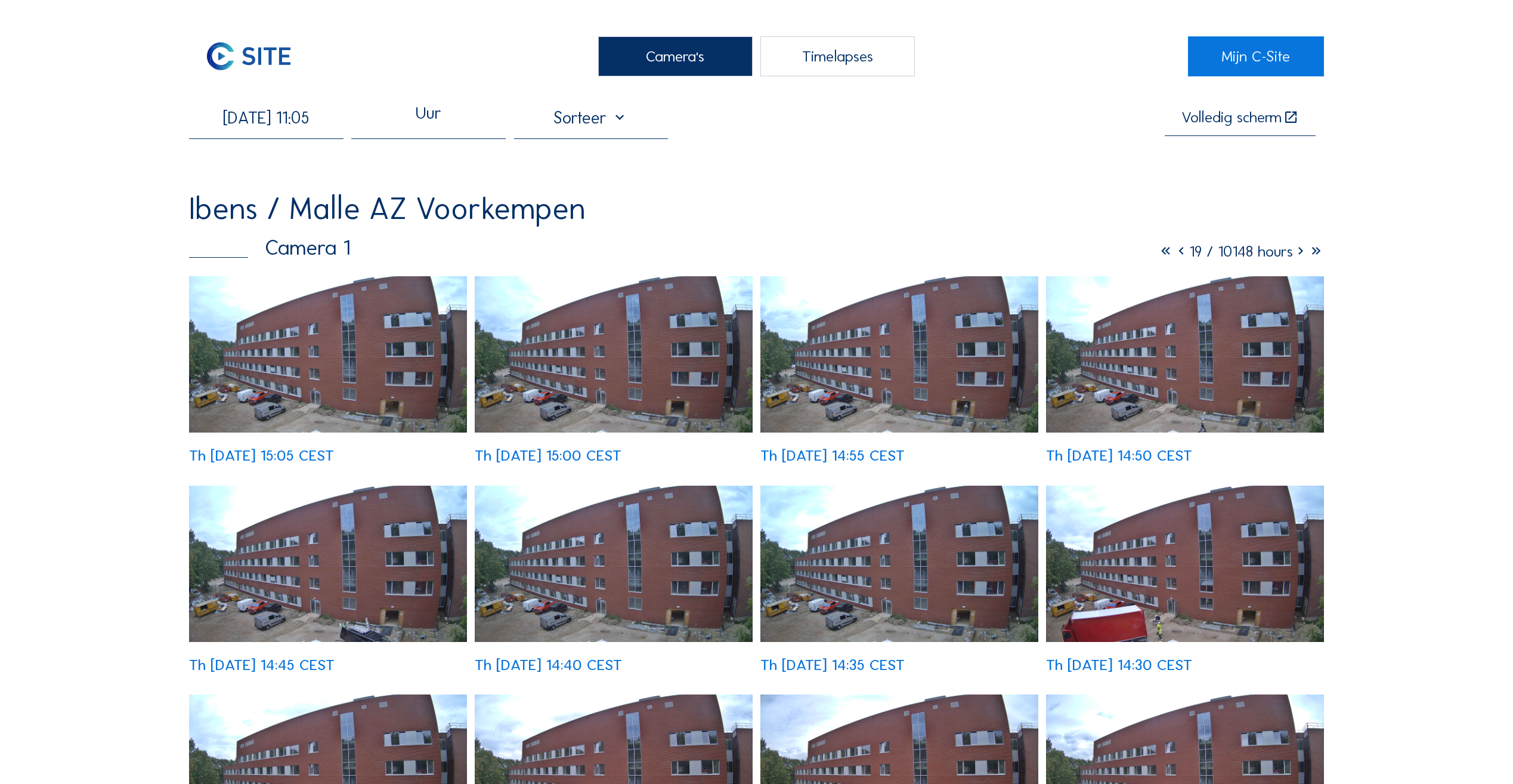
click at [1174, 257] on icon at bounding box center [1181, 251] width 15 height 18
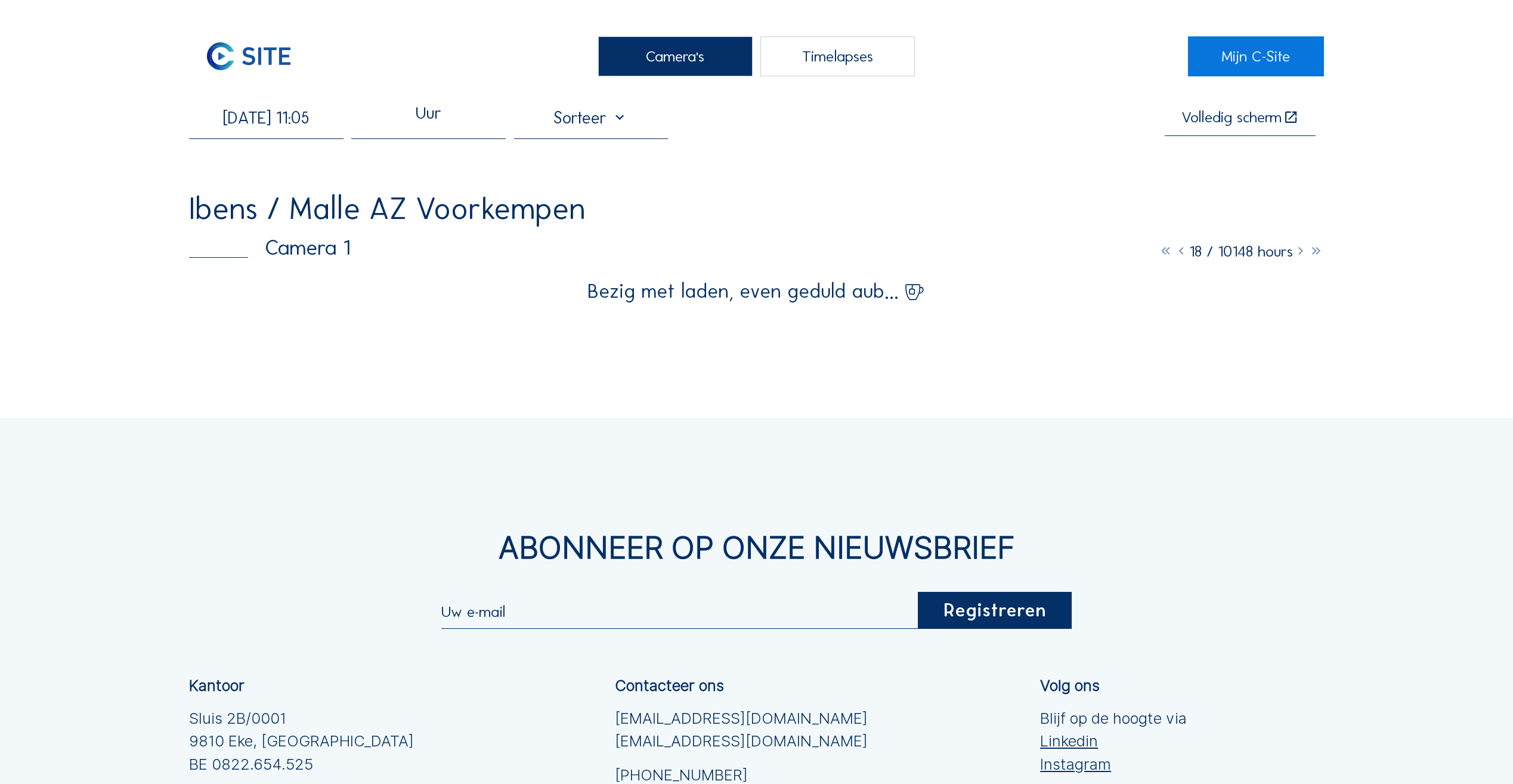
click at [1174, 257] on icon at bounding box center [1181, 251] width 15 height 18
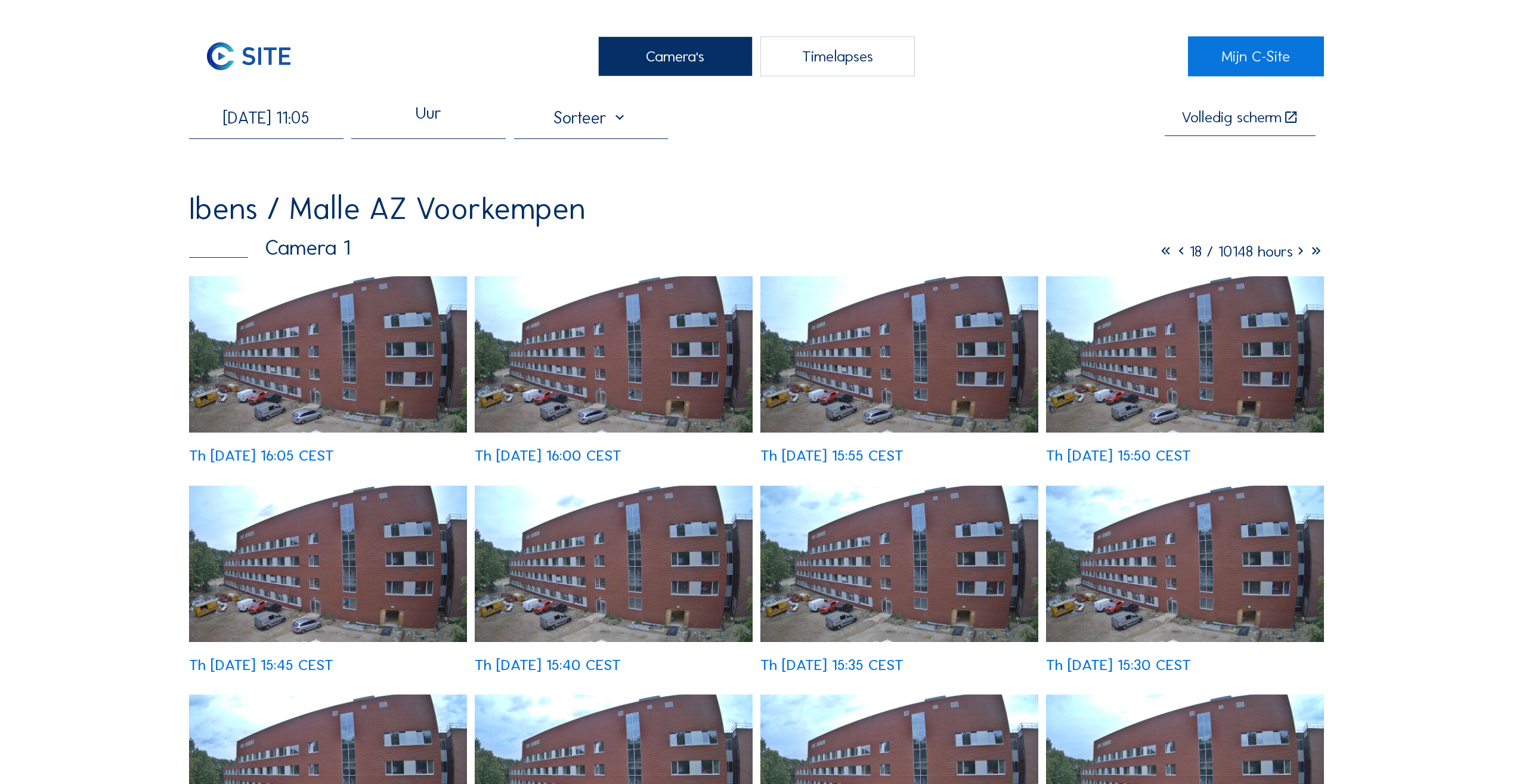
click at [1174, 257] on icon at bounding box center [1181, 251] width 15 height 18
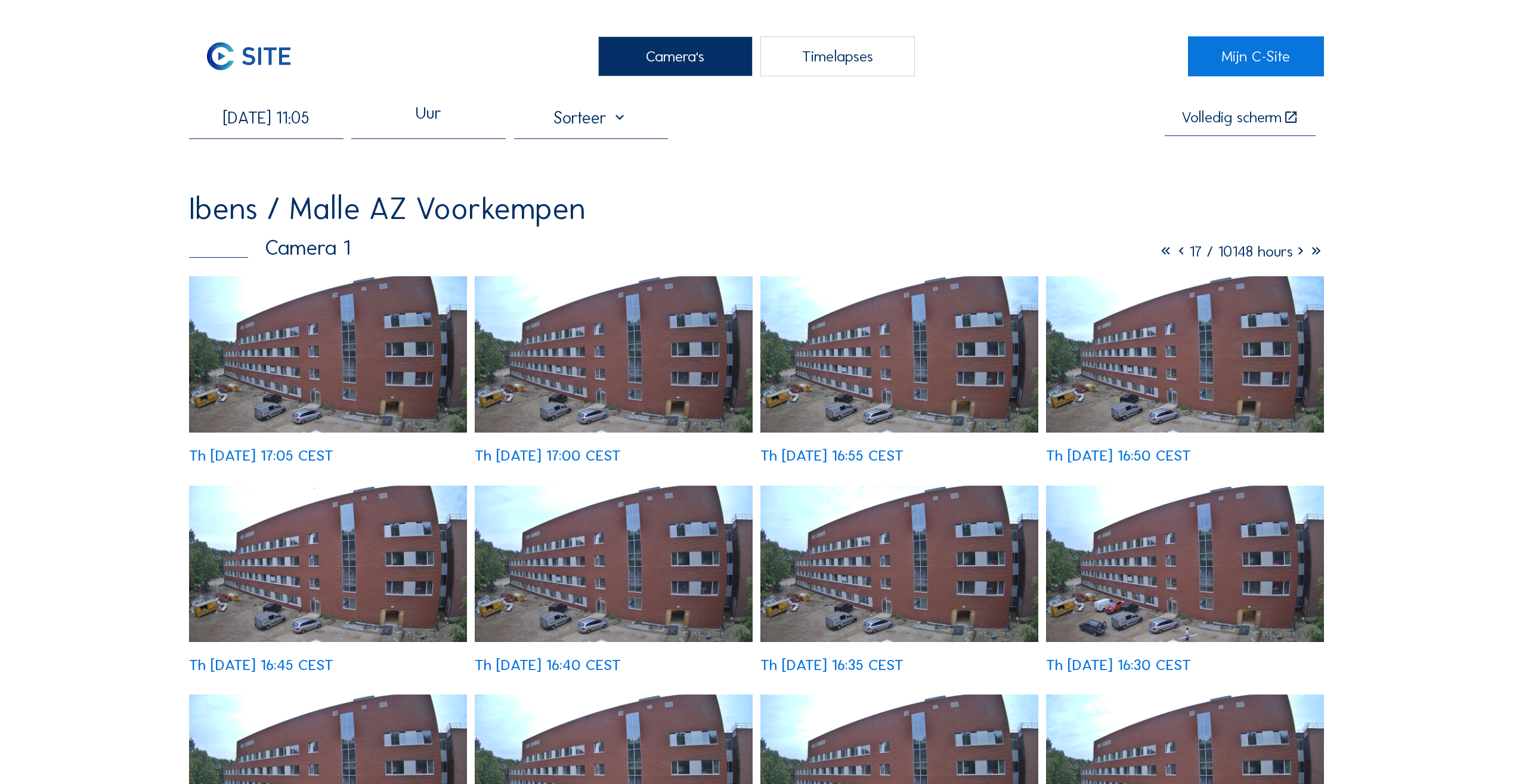
click at [1174, 257] on icon at bounding box center [1181, 251] width 15 height 18
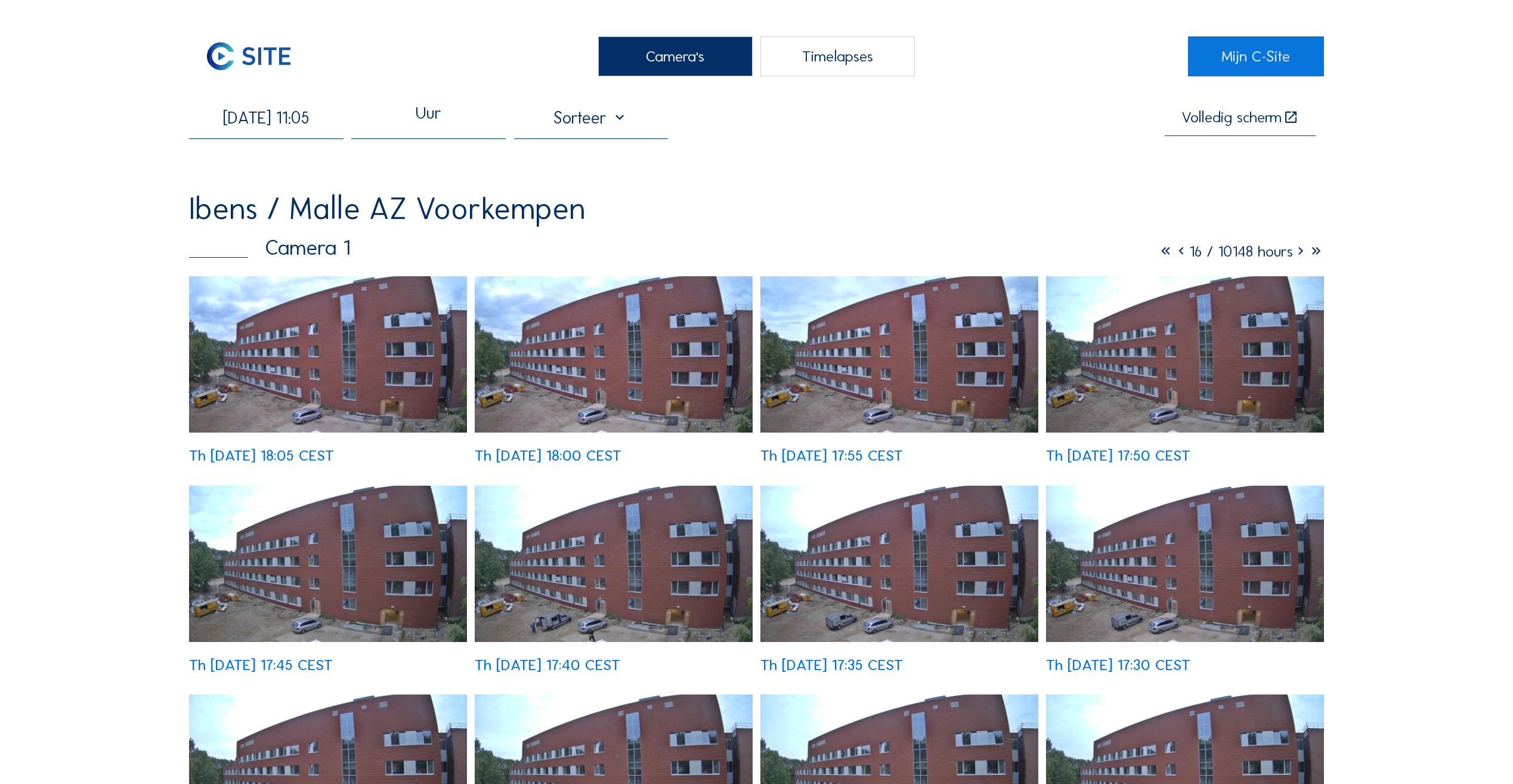
click at [1176, 254] on icon at bounding box center [1181, 251] width 15 height 18
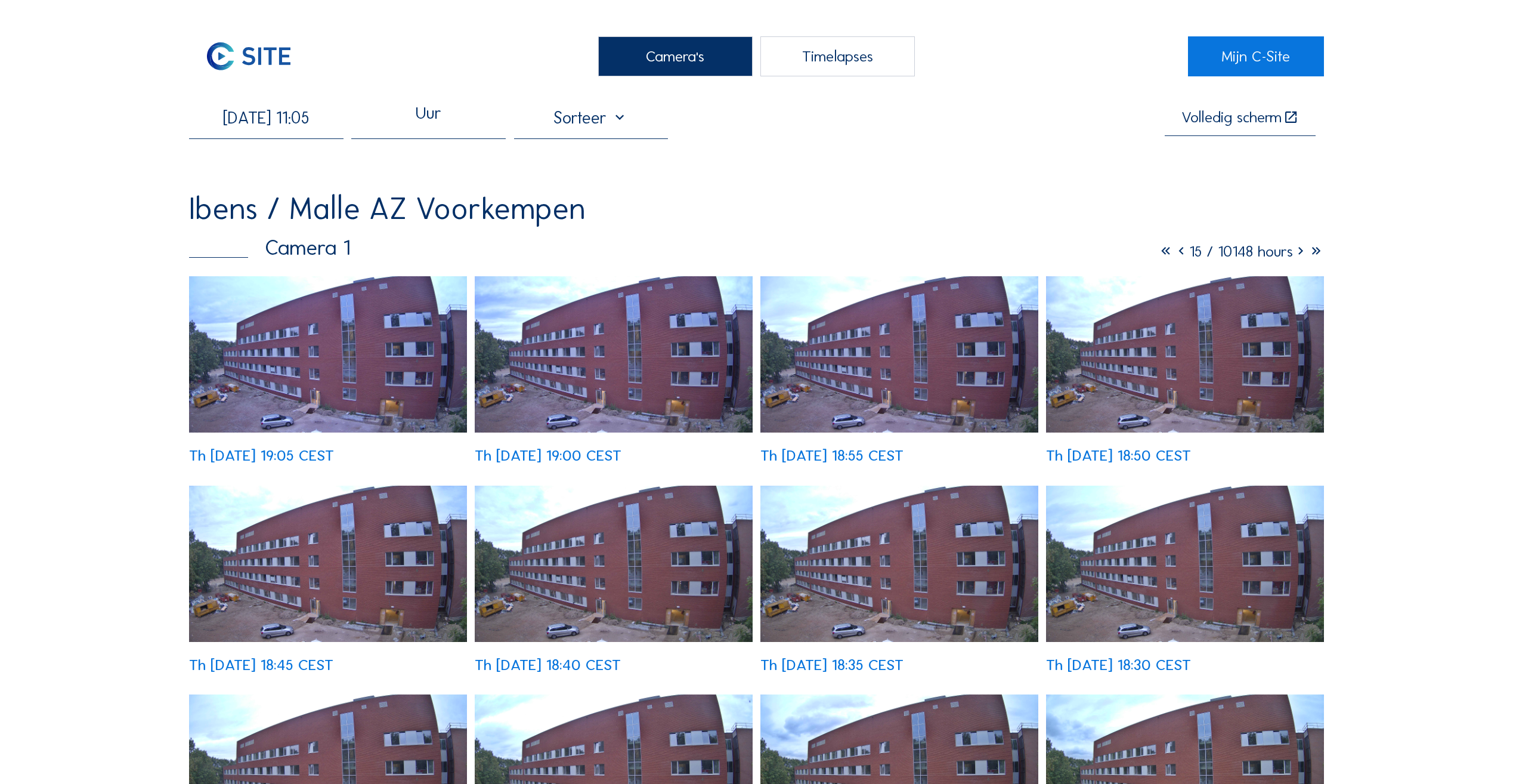
click at [1174, 261] on icon at bounding box center [1181, 251] width 15 height 18
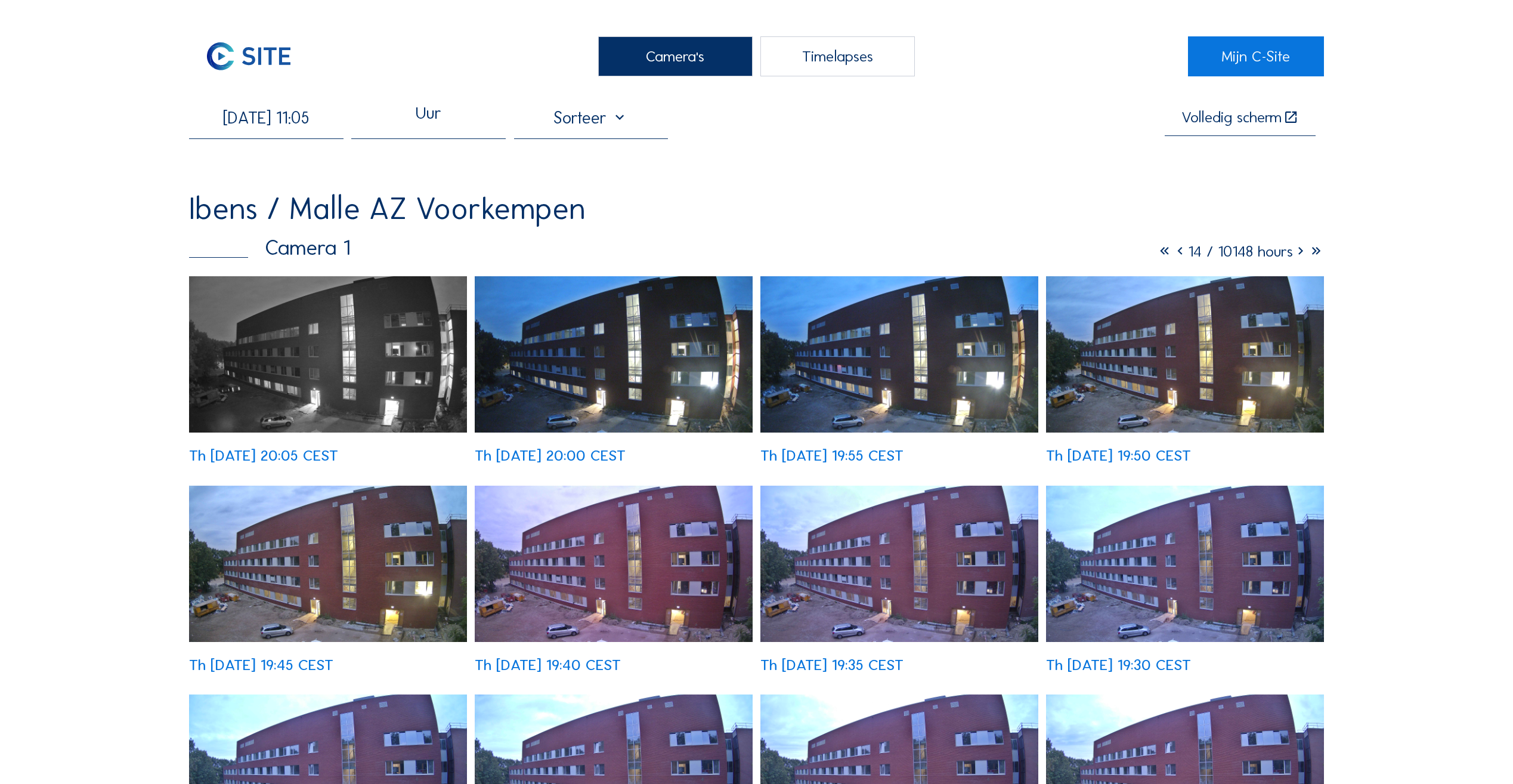
click at [1172, 261] on icon at bounding box center [1180, 251] width 15 height 18
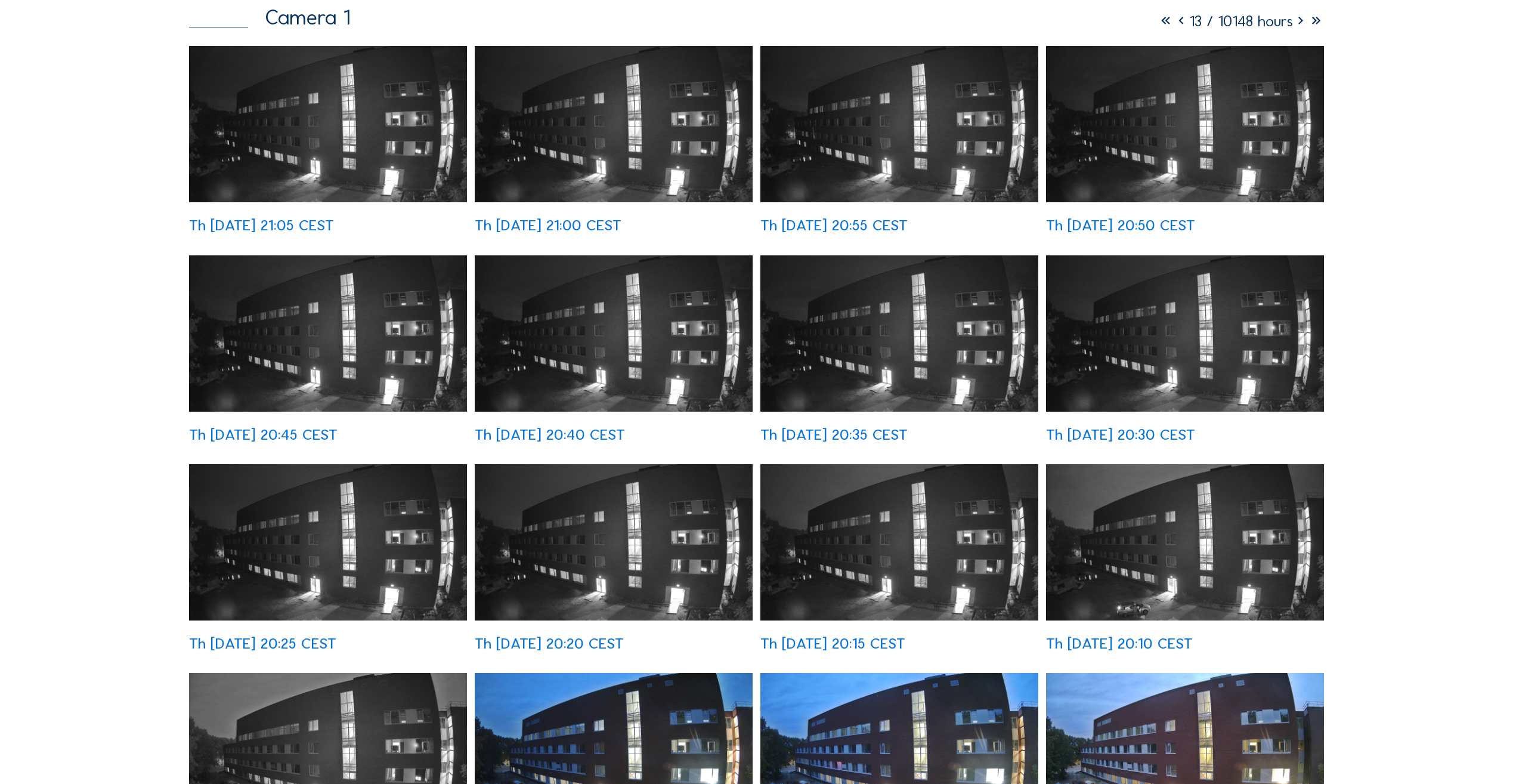
scroll to position [358, 0]
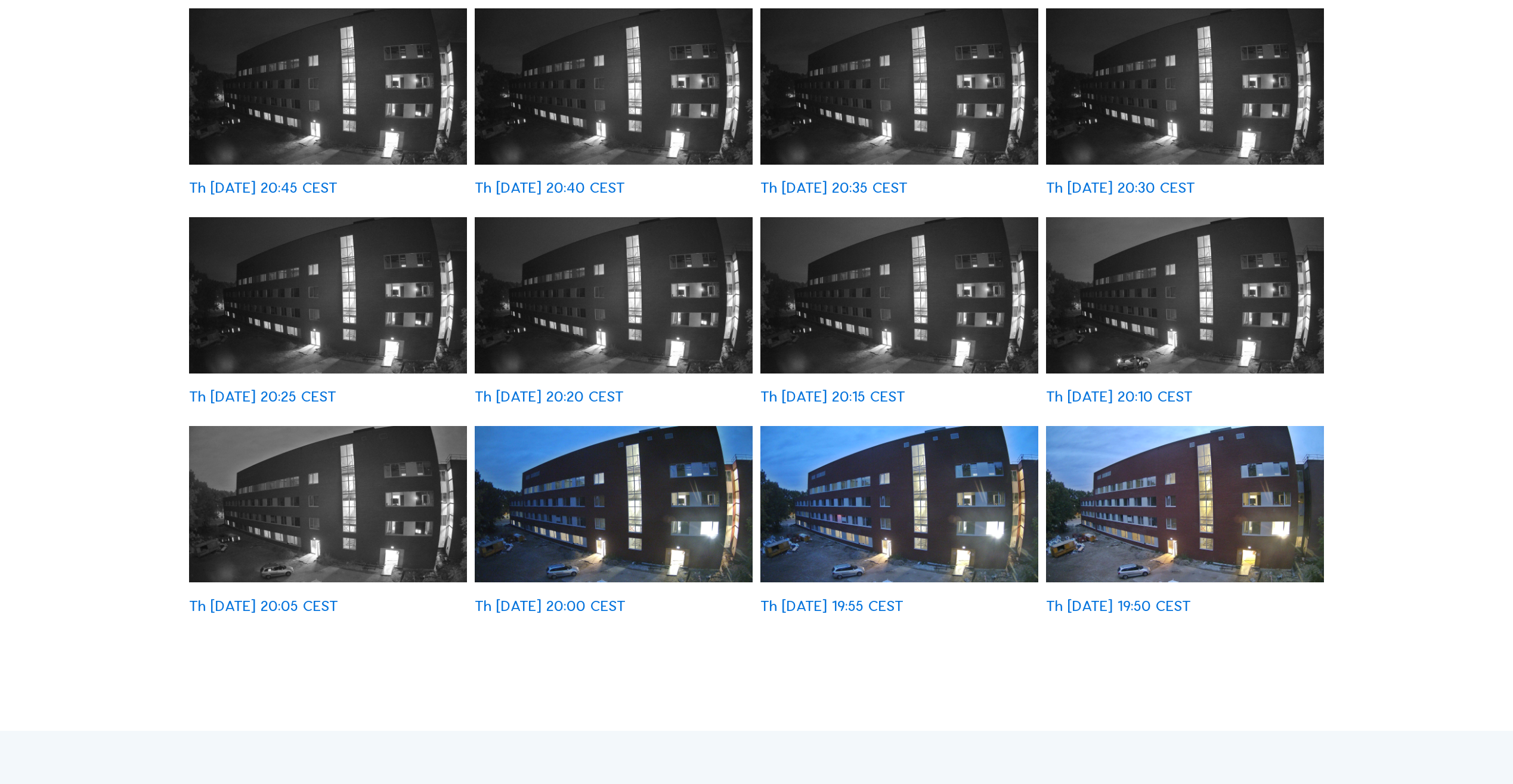
click at [1130, 515] on img at bounding box center [1185, 503] width 278 height 156
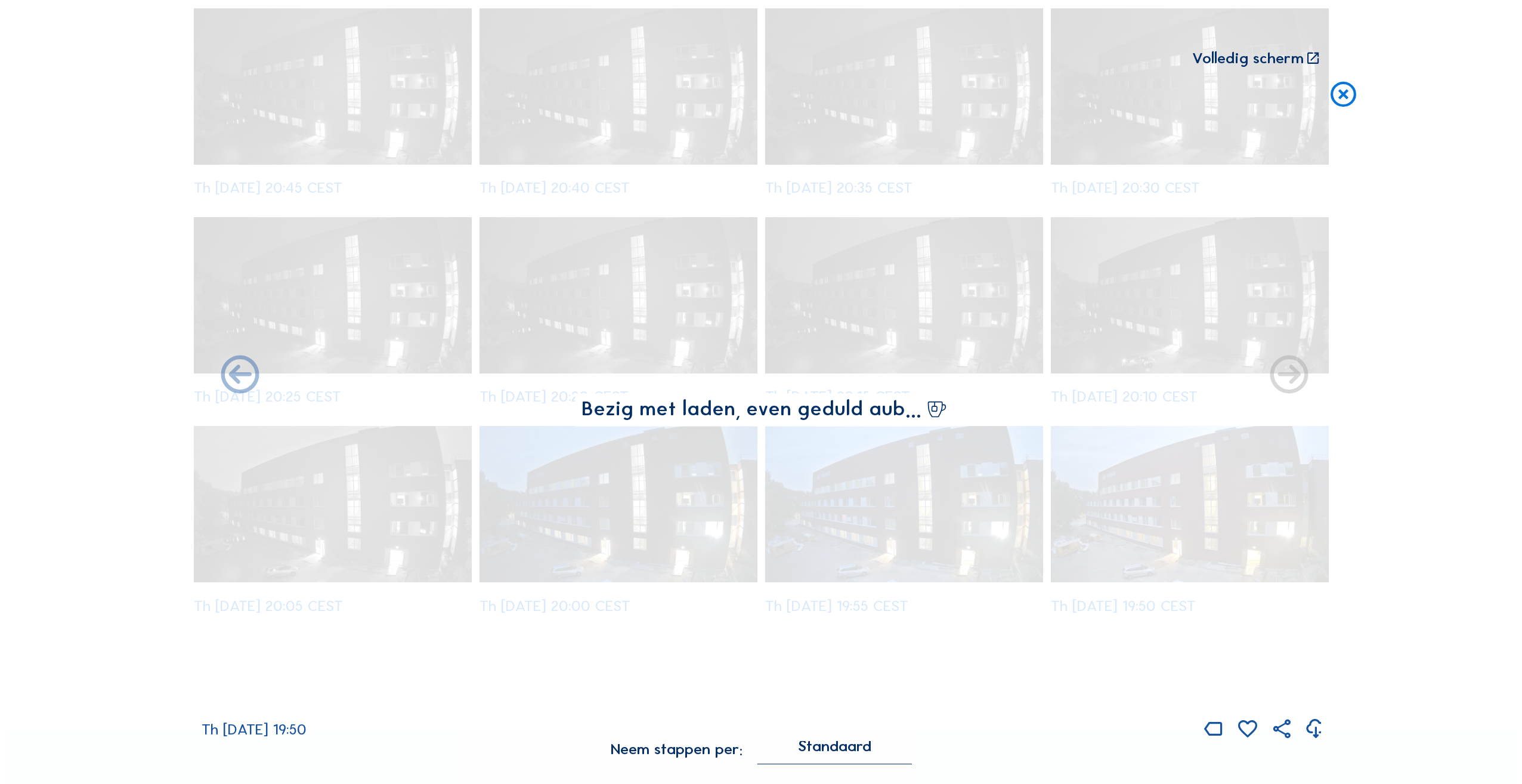
scroll to position [479, 0]
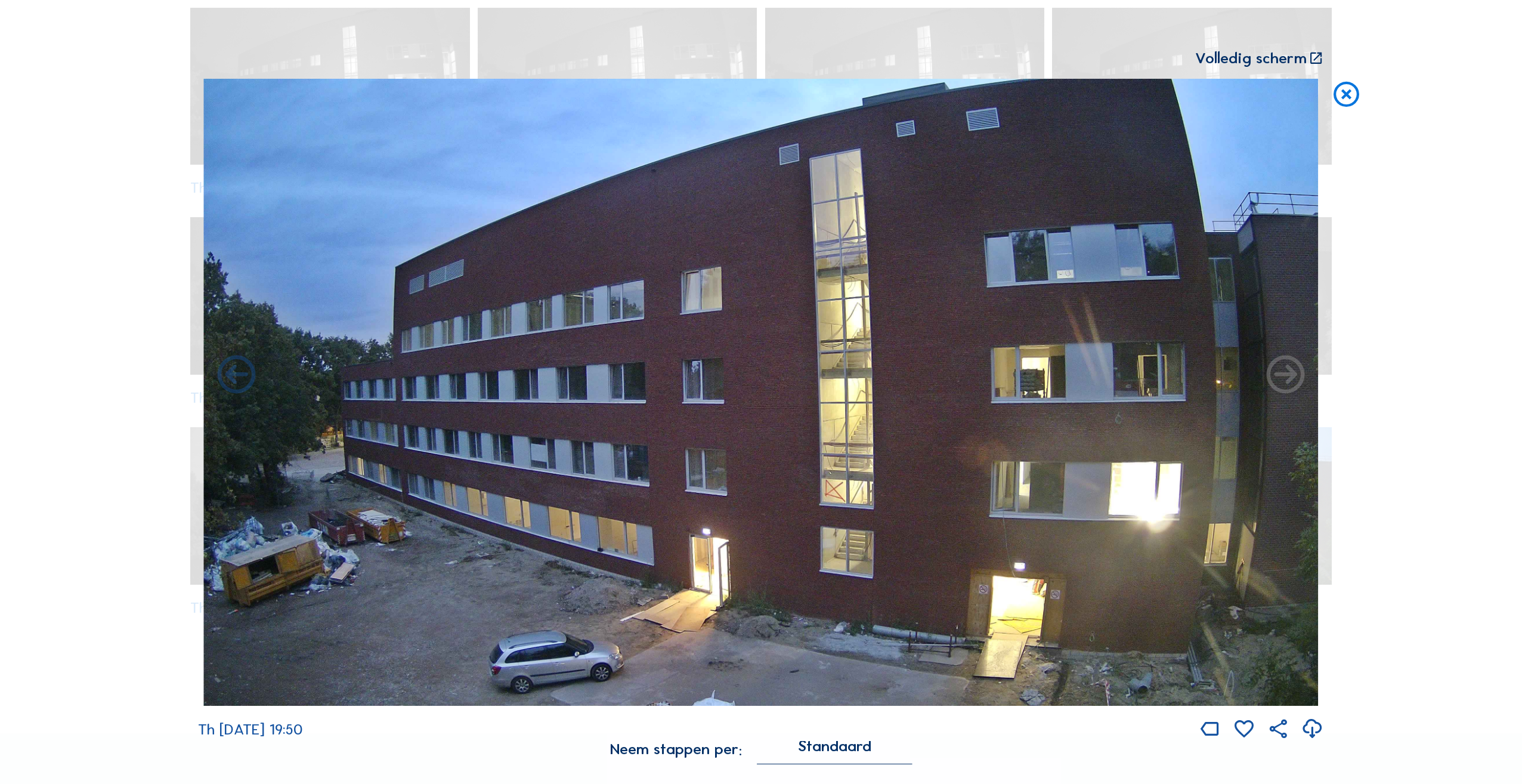
click at [1352, 97] on icon at bounding box center [1347, 94] width 31 height 32
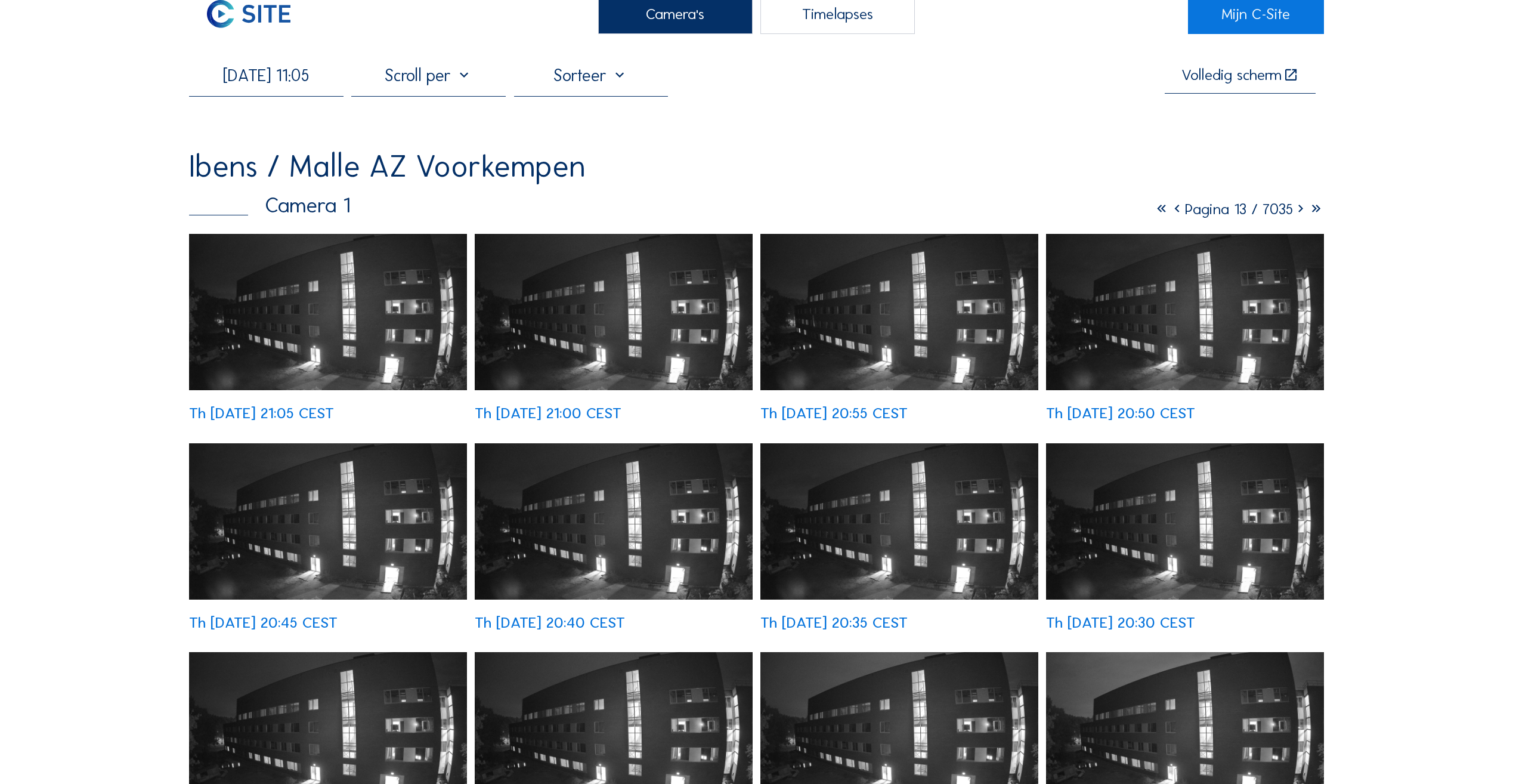
scroll to position [0, 0]
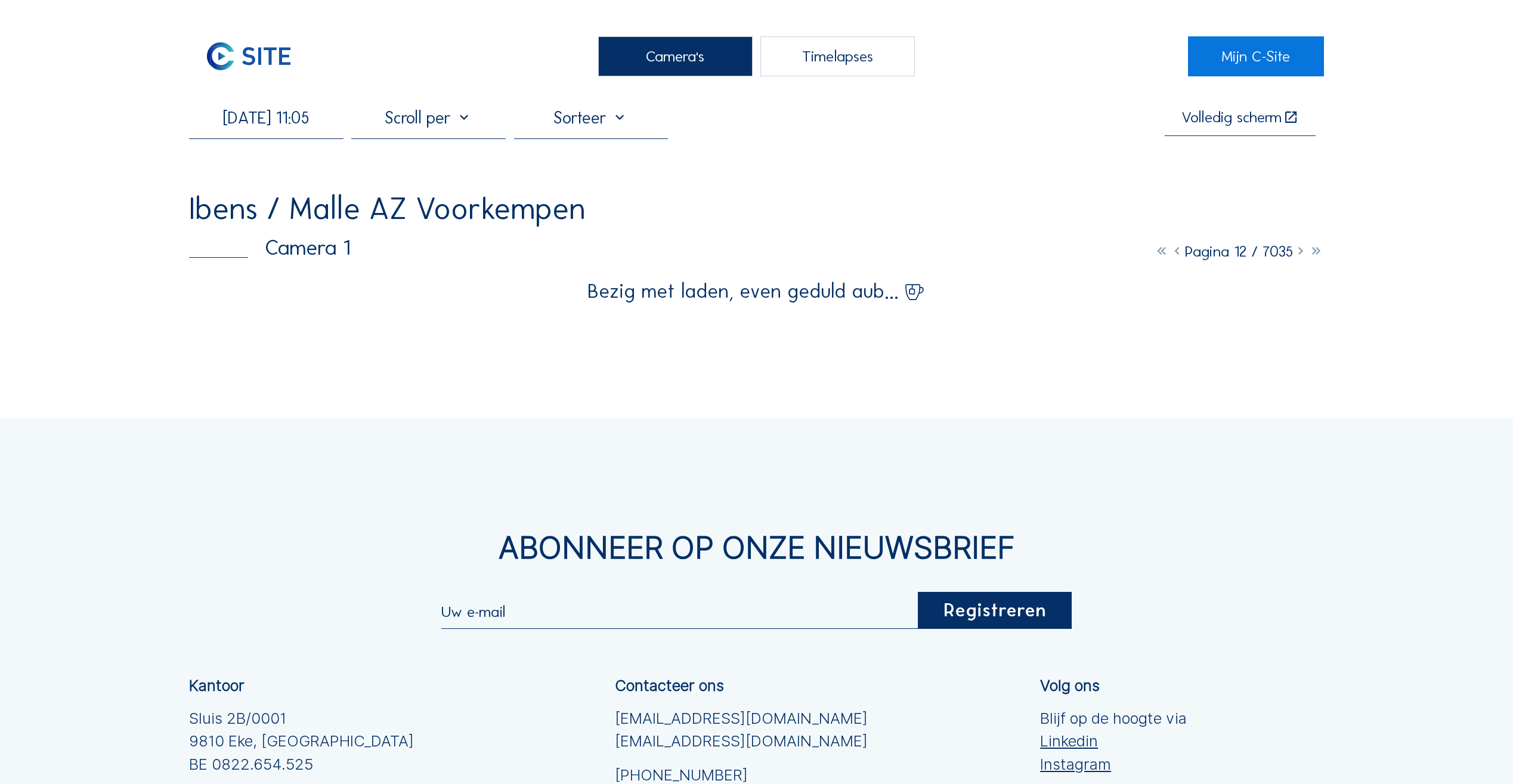
click at [1299, 259] on icon at bounding box center [1301, 251] width 15 height 18
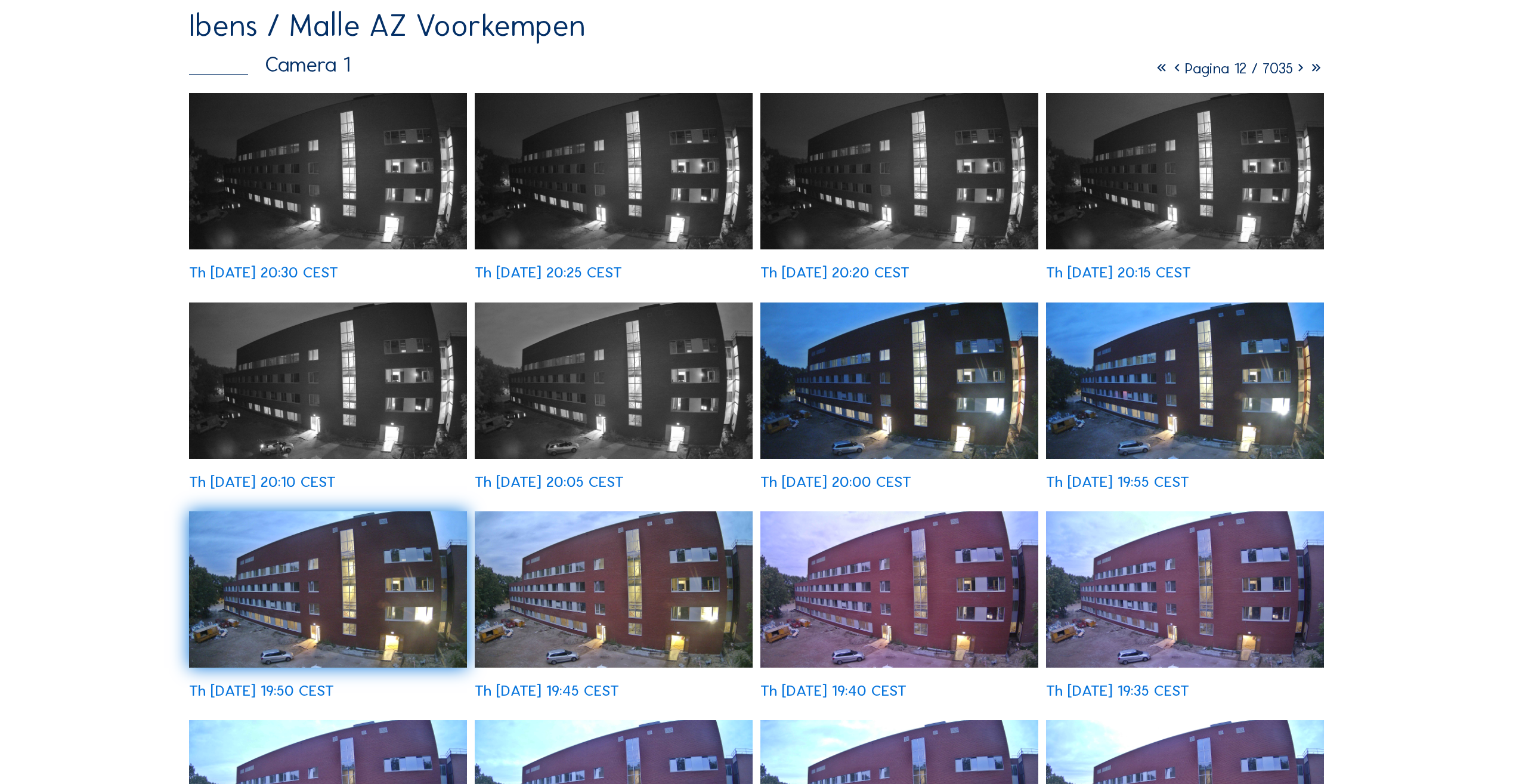
scroll to position [179, 0]
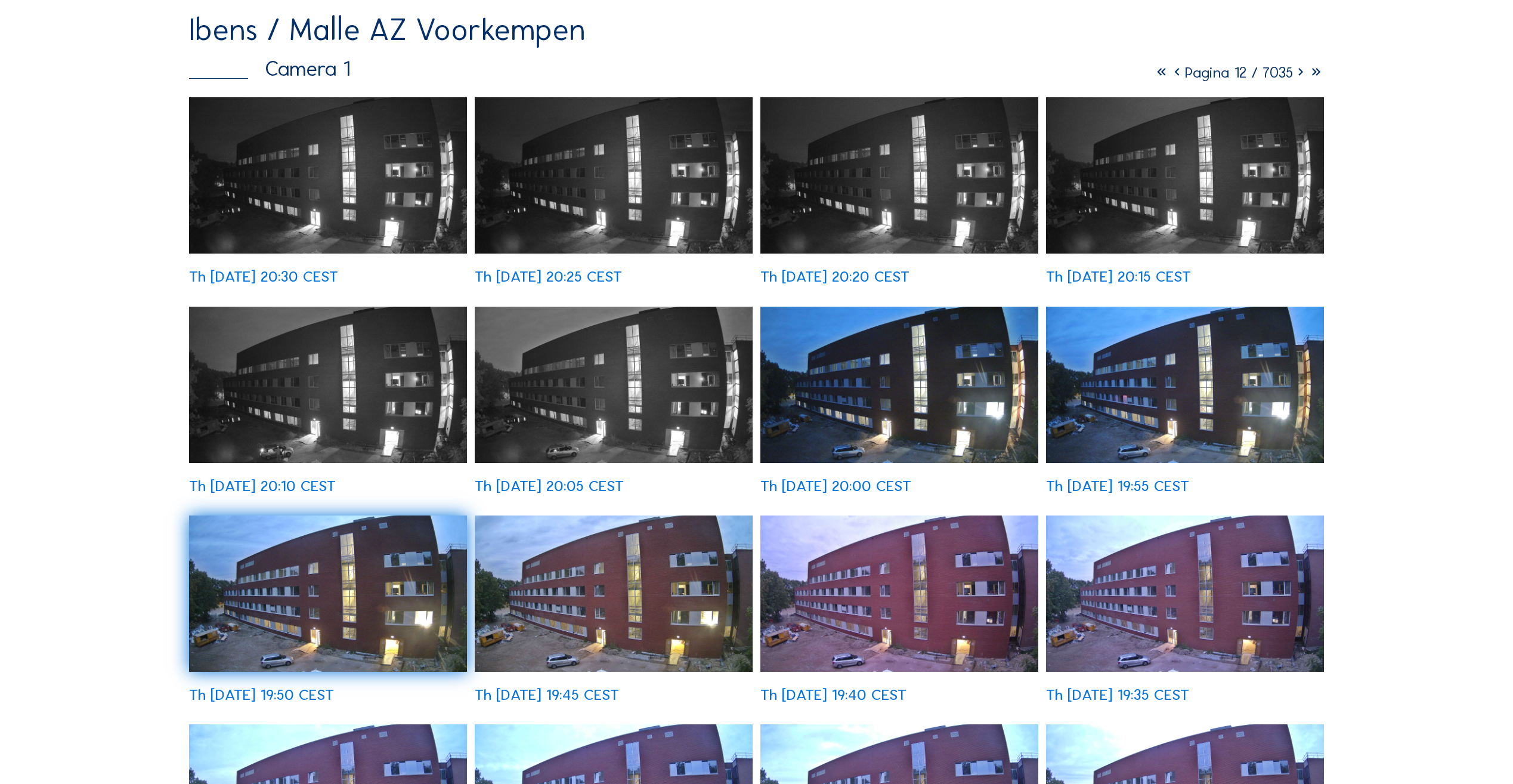
click at [894, 408] on img at bounding box center [900, 384] width 278 height 156
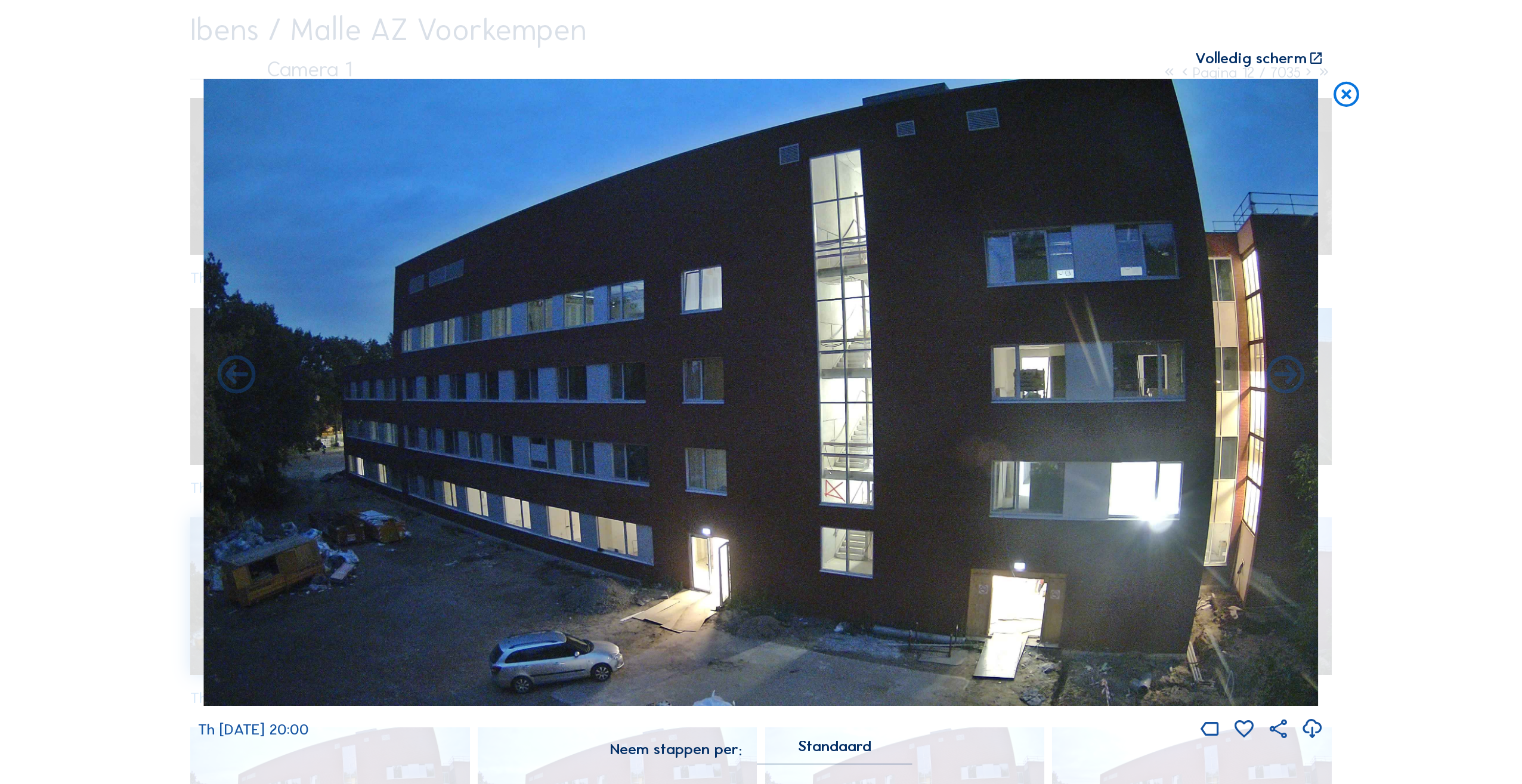
click at [1358, 94] on icon at bounding box center [1347, 94] width 31 height 32
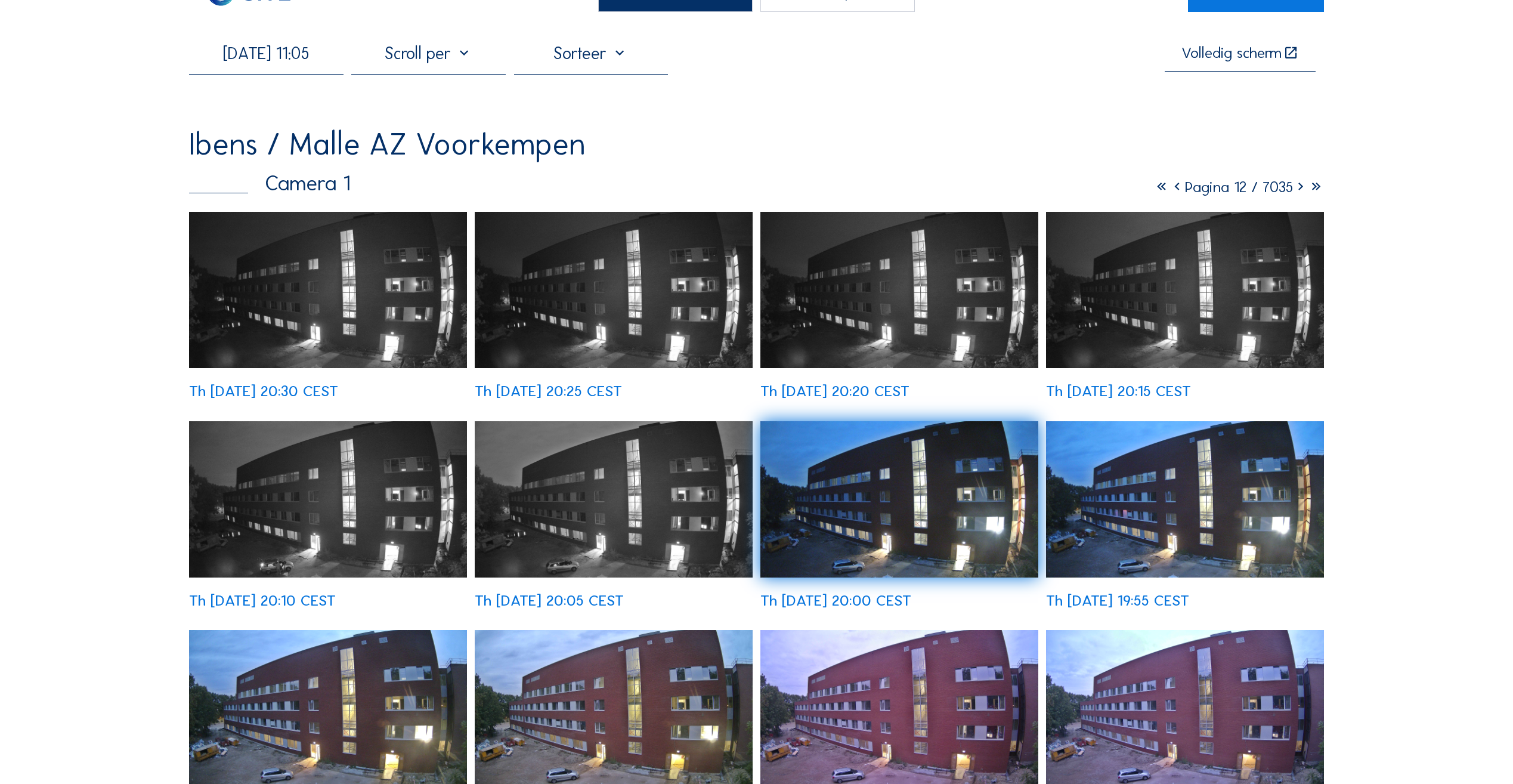
scroll to position [0, 0]
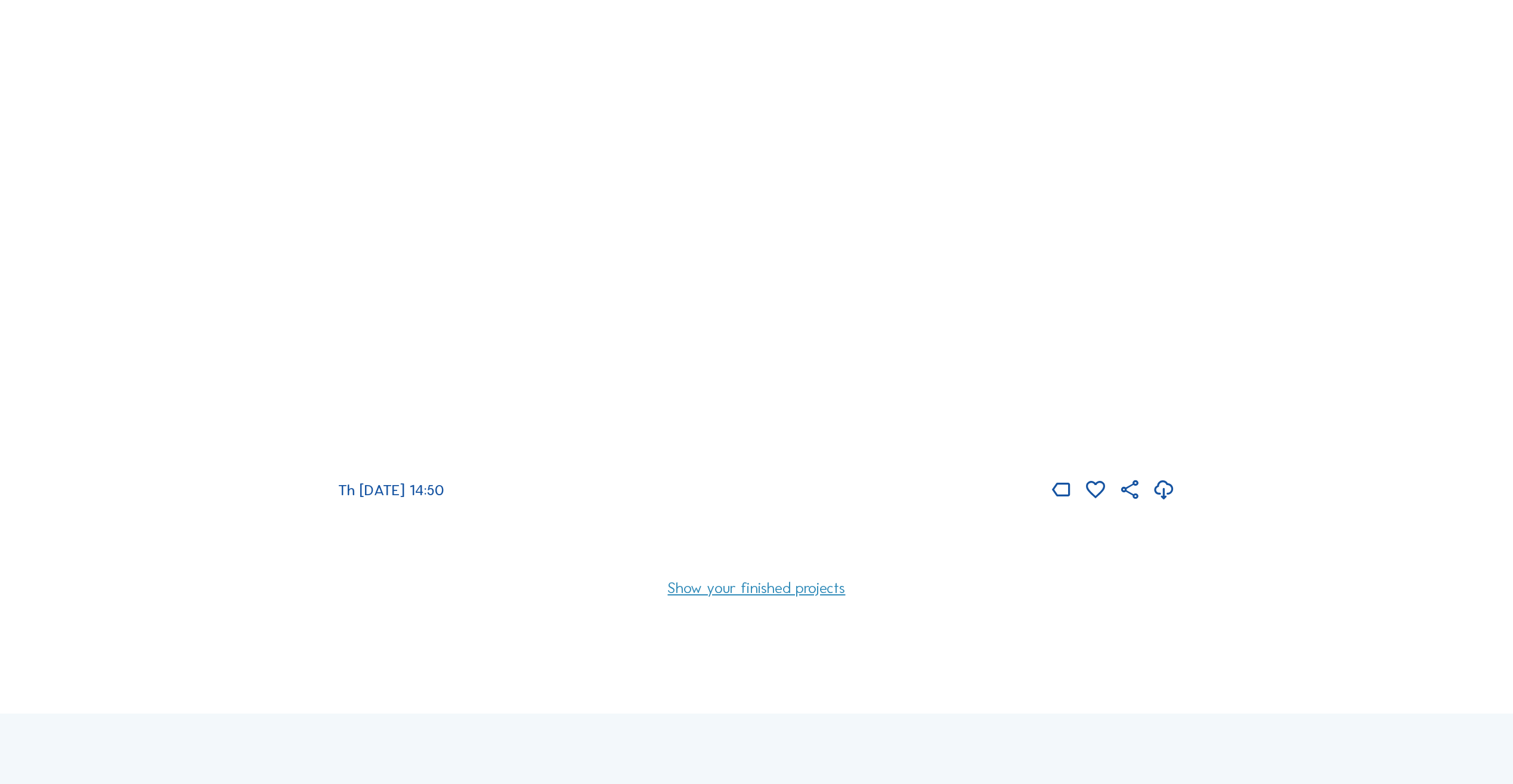
scroll to position [894, 0]
